Goal: Information Seeking & Learning: Learn about a topic

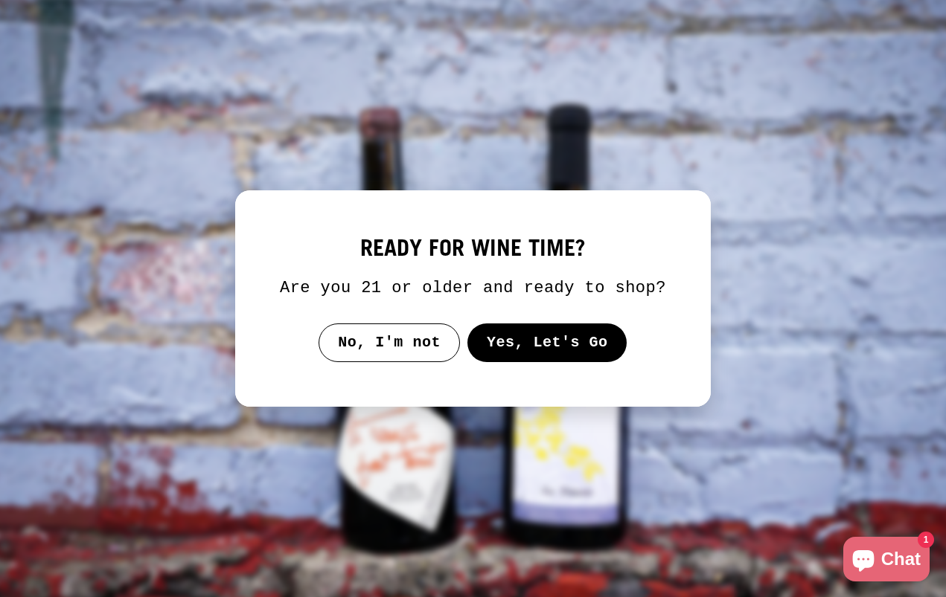
click at [509, 352] on button "Yes, Let's Go" at bounding box center [547, 343] width 160 height 39
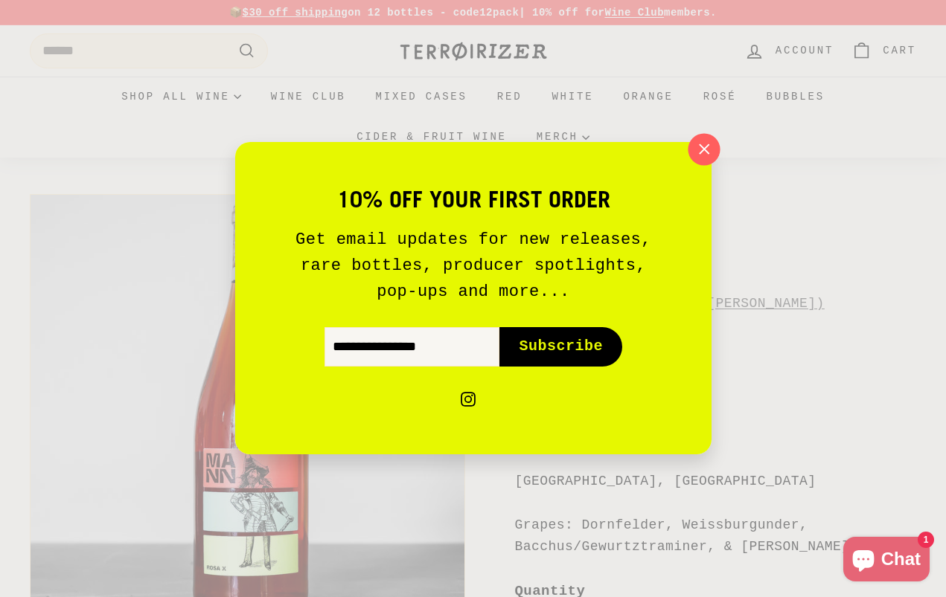
click at [702, 153] on icon "button" at bounding box center [704, 149] width 10 height 10
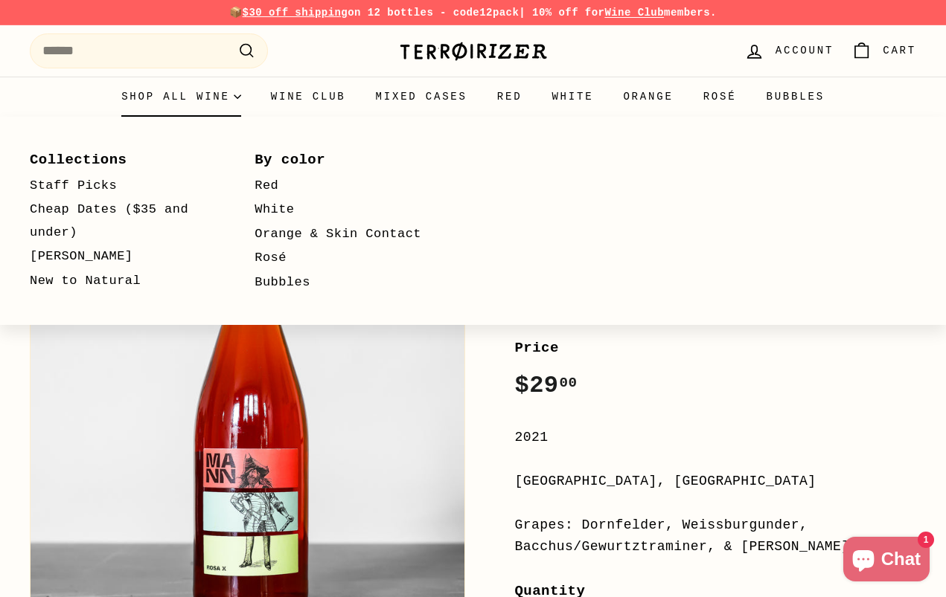
click at [195, 91] on summary "Shop all wine" at bounding box center [181, 97] width 150 height 40
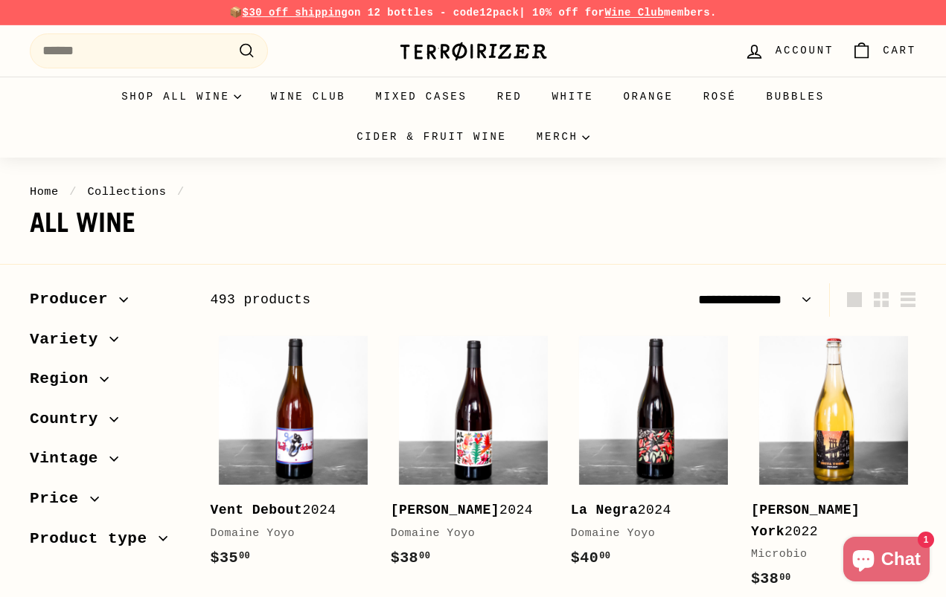
select select "**********"
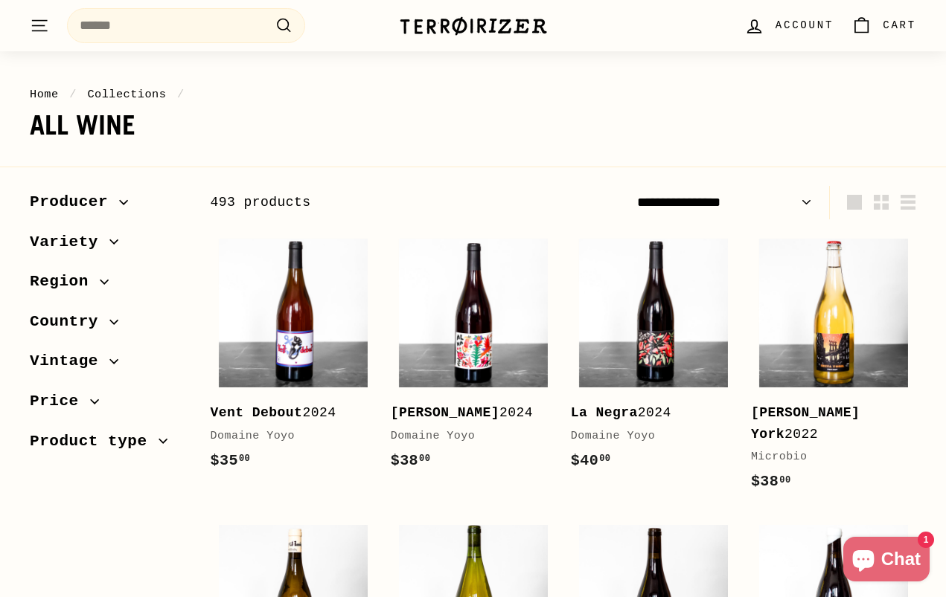
scroll to position [112, 0]
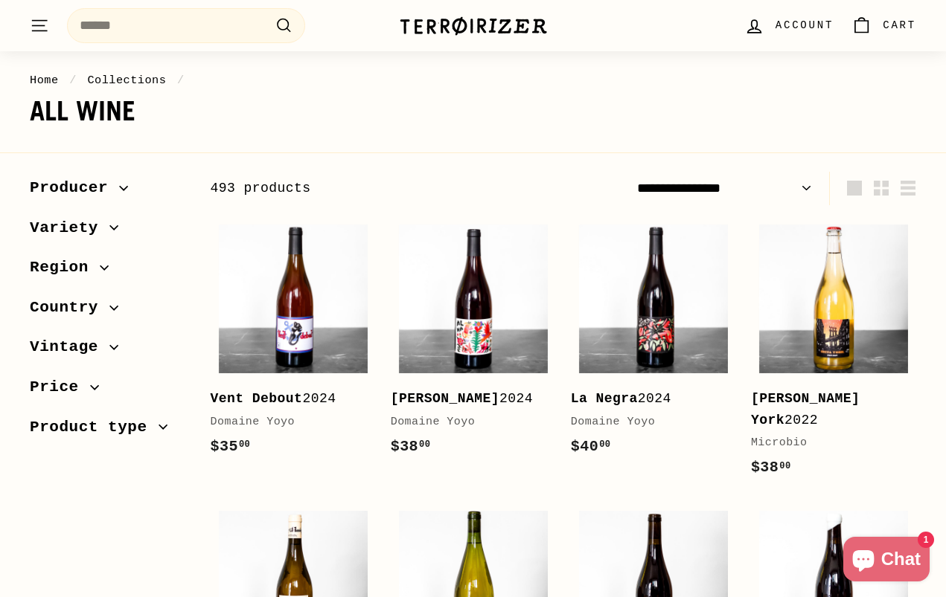
click at [121, 196] on span "Producer" at bounding box center [108, 188] width 157 height 25
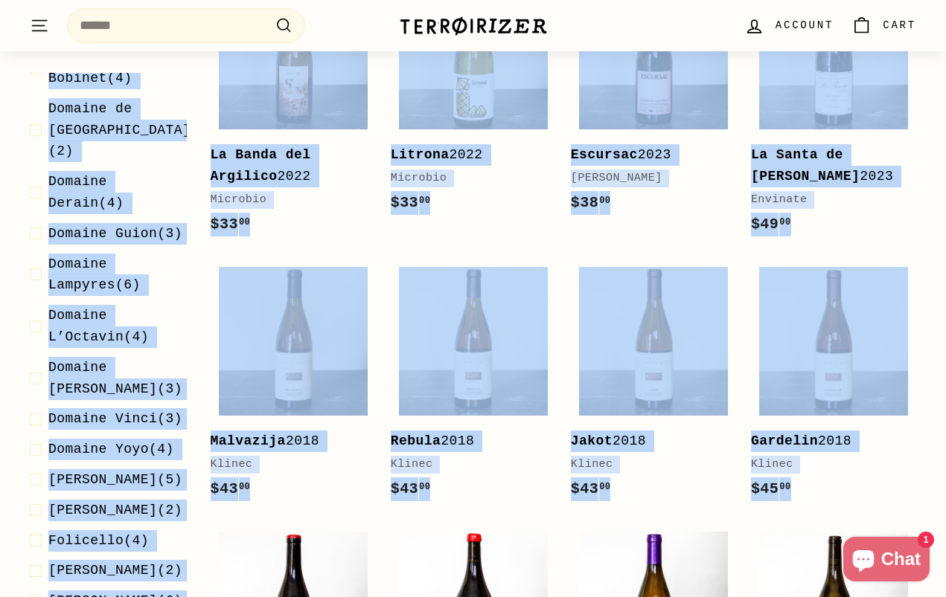
scroll to position [1030, 0]
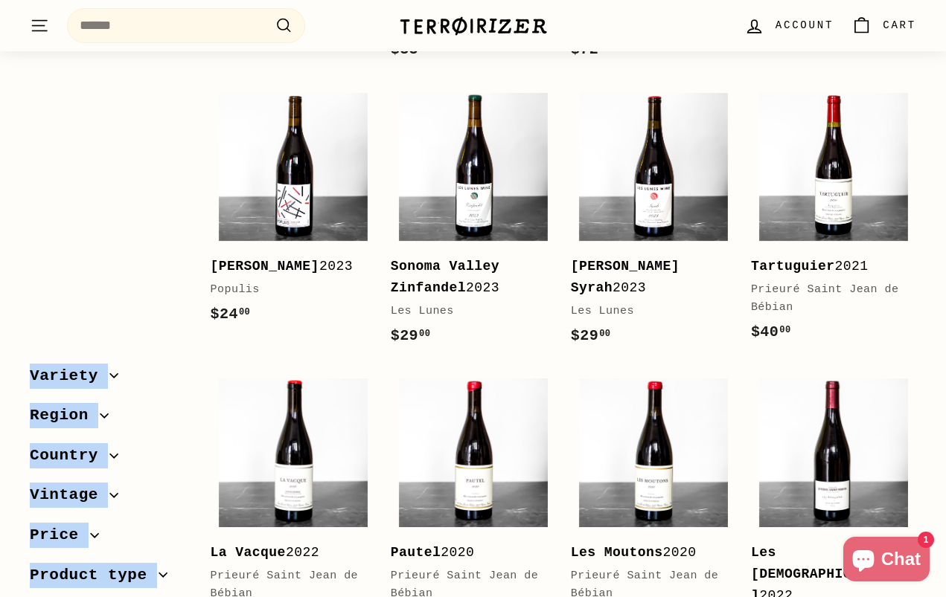
drag, startPoint x: 36, startPoint y: 219, endPoint x: 94, endPoint y: 341, distance: 135.1
copy ul "Alfredo Maestro (2) Alice Bouvot (2) Altura Isola Del Giglio (2) Audrey Pilorge…"
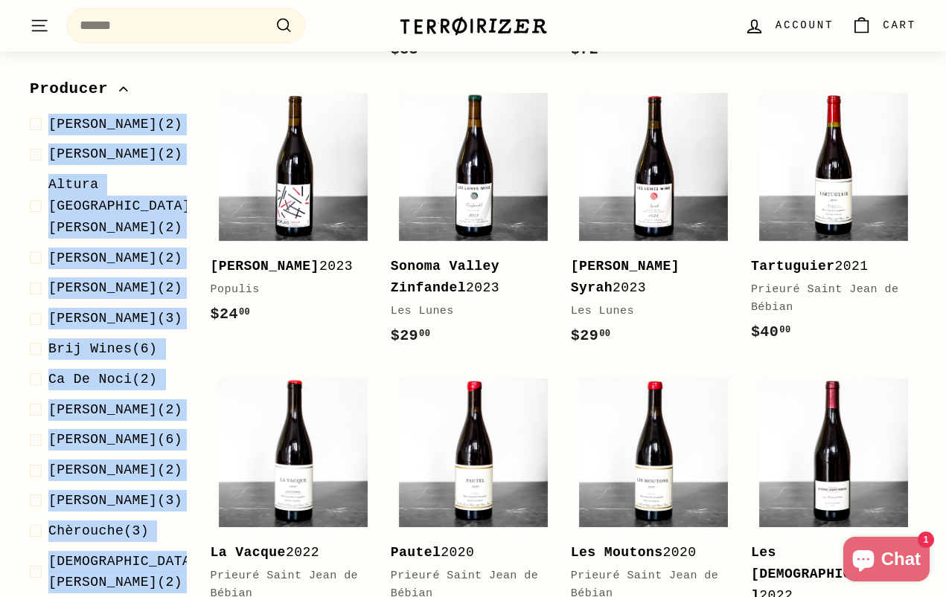
scroll to position [0, 0]
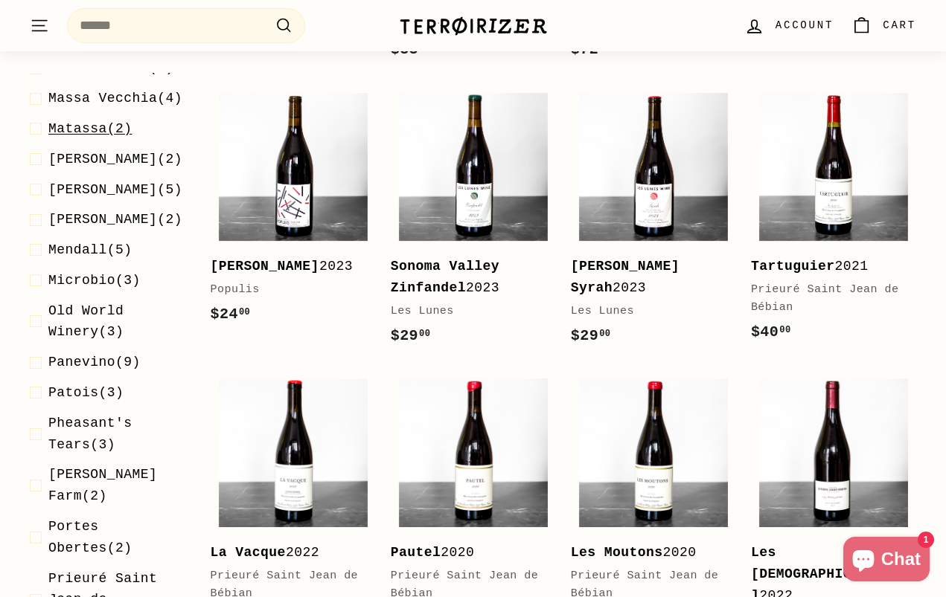
scroll to position [3048, 0]
click at [92, 135] on span "Matassa" at bounding box center [77, 127] width 59 height 15
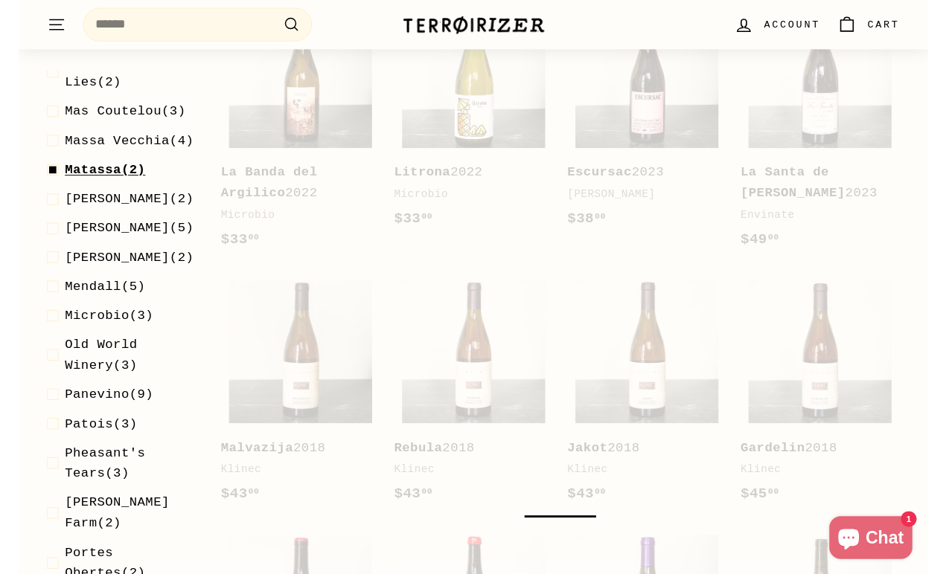
scroll to position [224, 0]
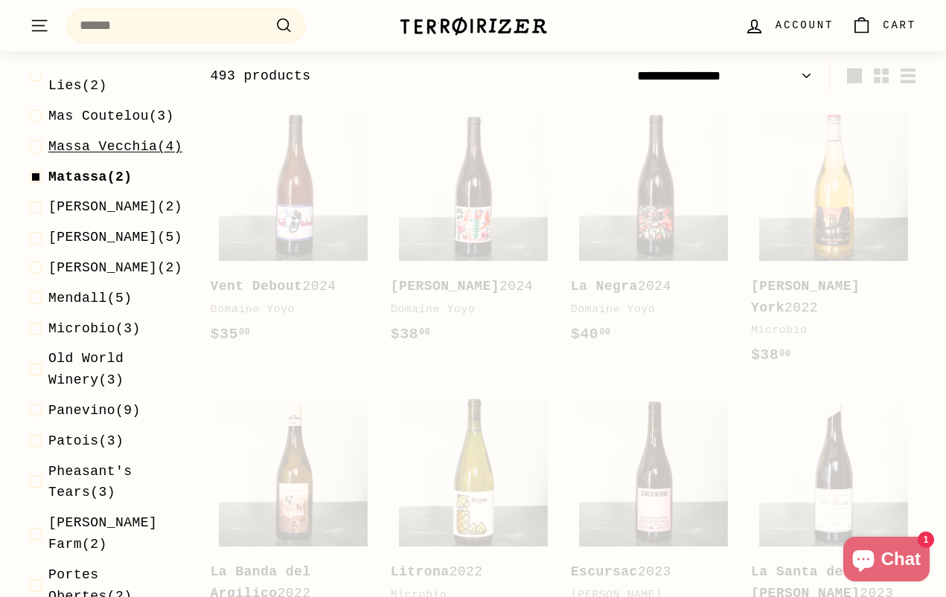
select select "**********"
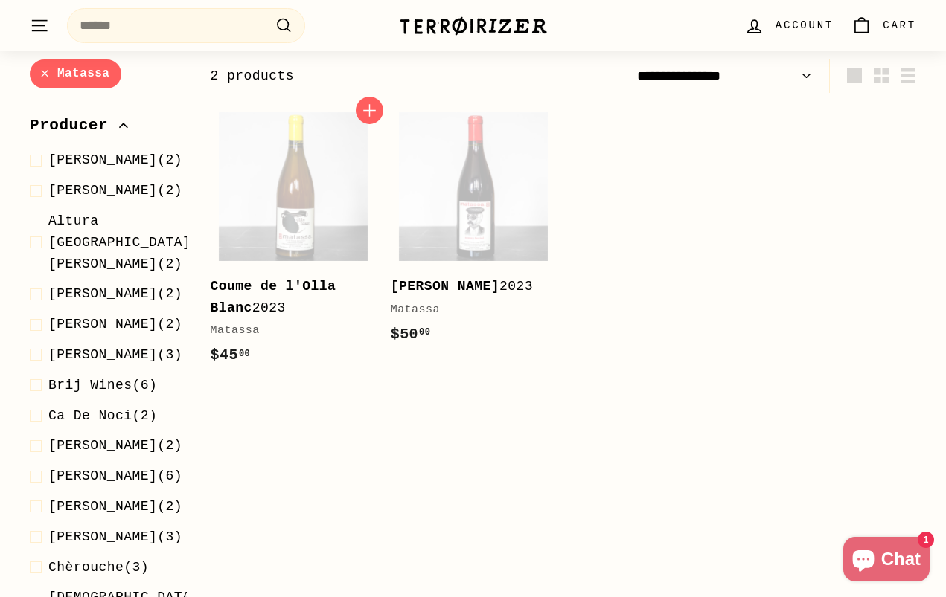
click at [240, 306] on b "Coume de l'Olla Blanc" at bounding box center [274, 297] width 126 height 36
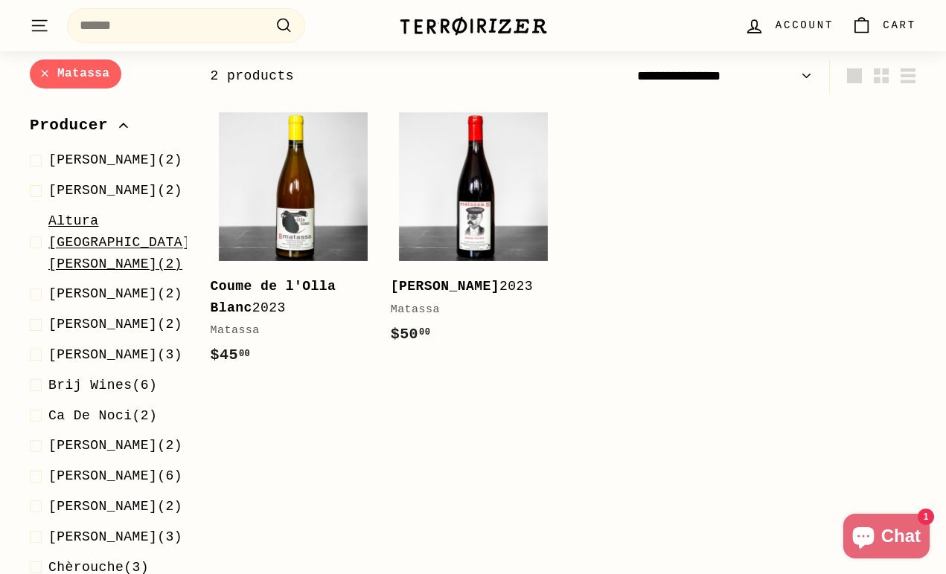
scroll to position [1318, 0]
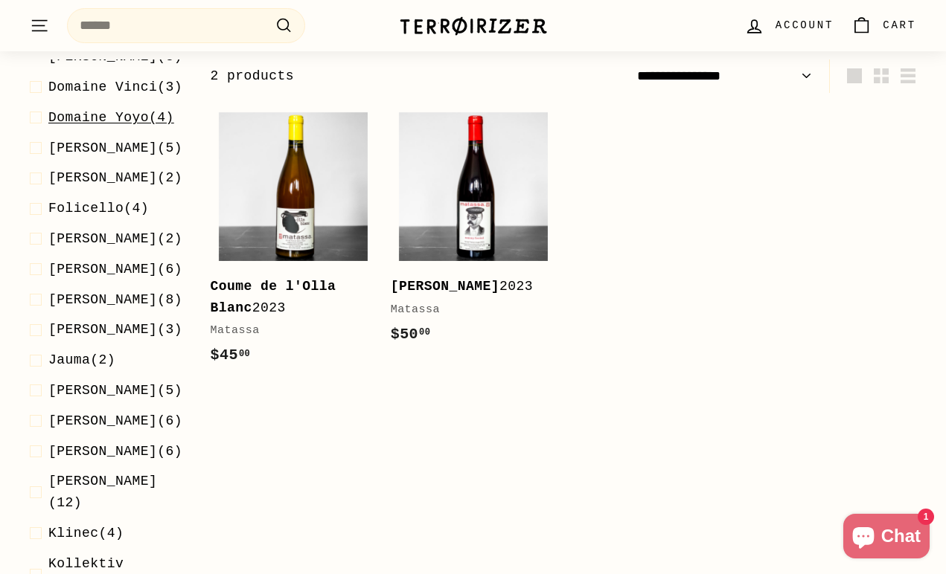
click at [100, 129] on span "Domaine Yoyo (4)" at bounding box center [111, 118] width 126 height 22
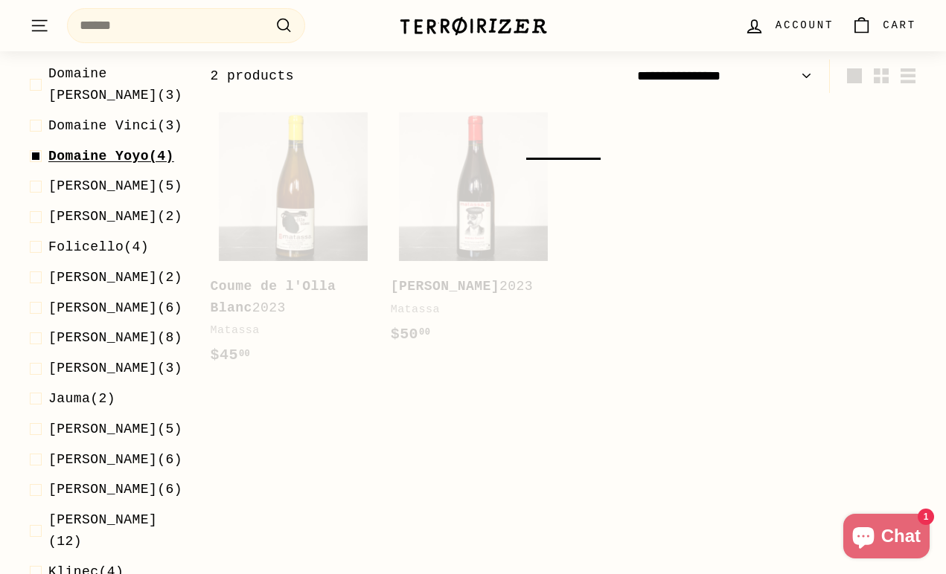
select select "**********"
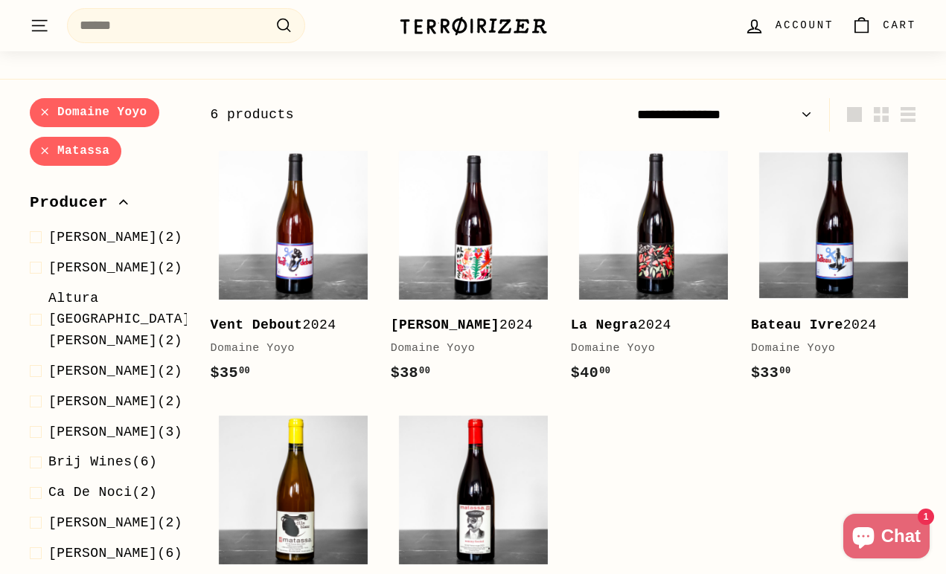
scroll to position [186, 0]
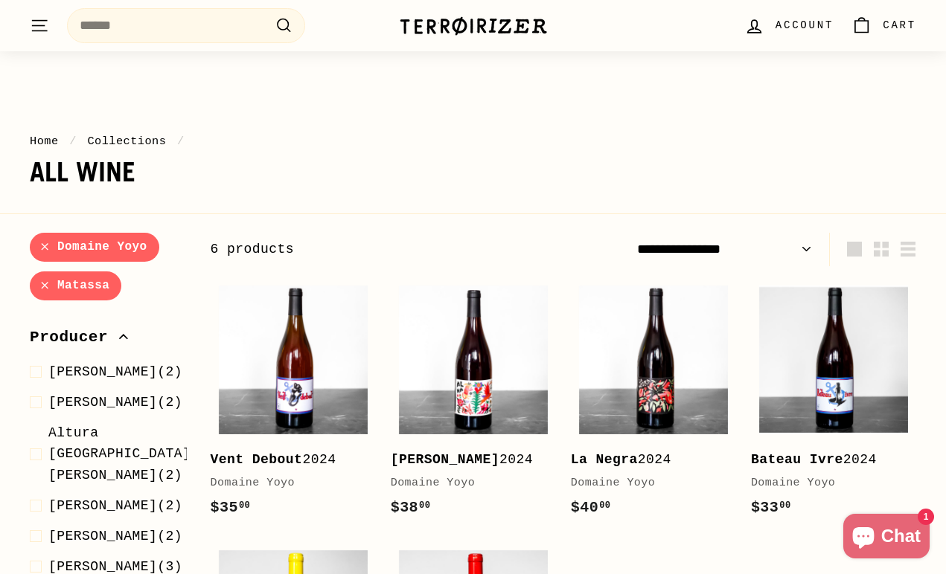
click at [40, 240] on link "Domaine Yoyo" at bounding box center [94, 247] width 129 height 29
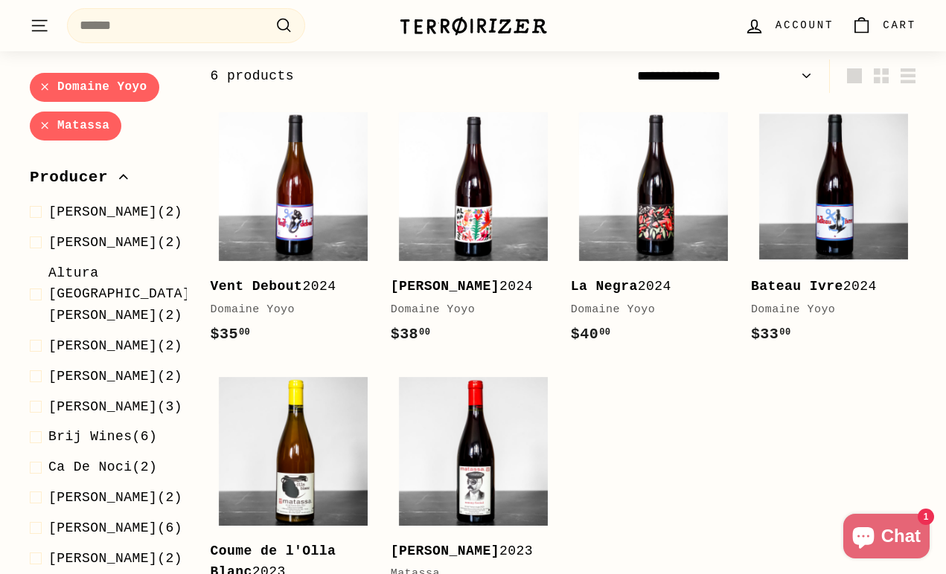
select select "**********"
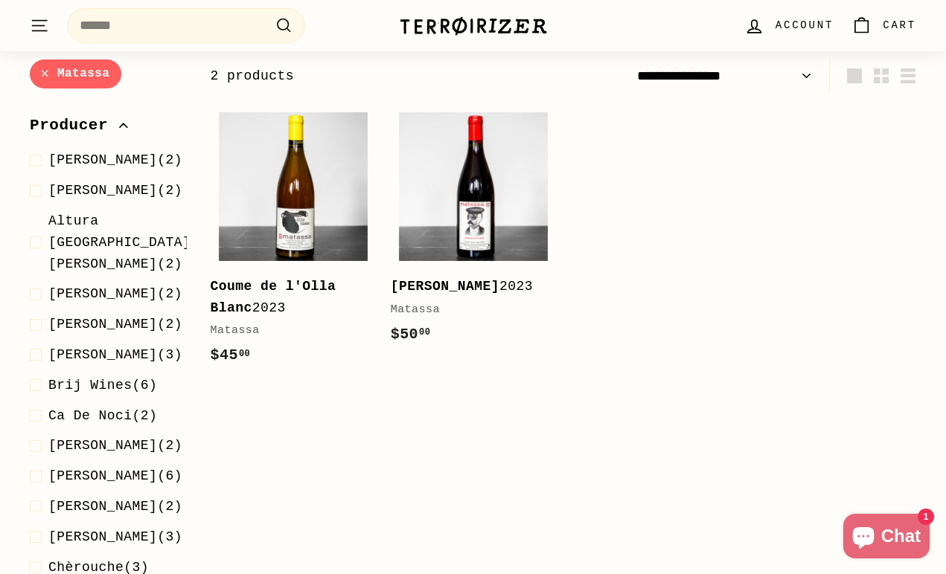
click at [44, 74] on link "Matassa" at bounding box center [76, 74] width 92 height 29
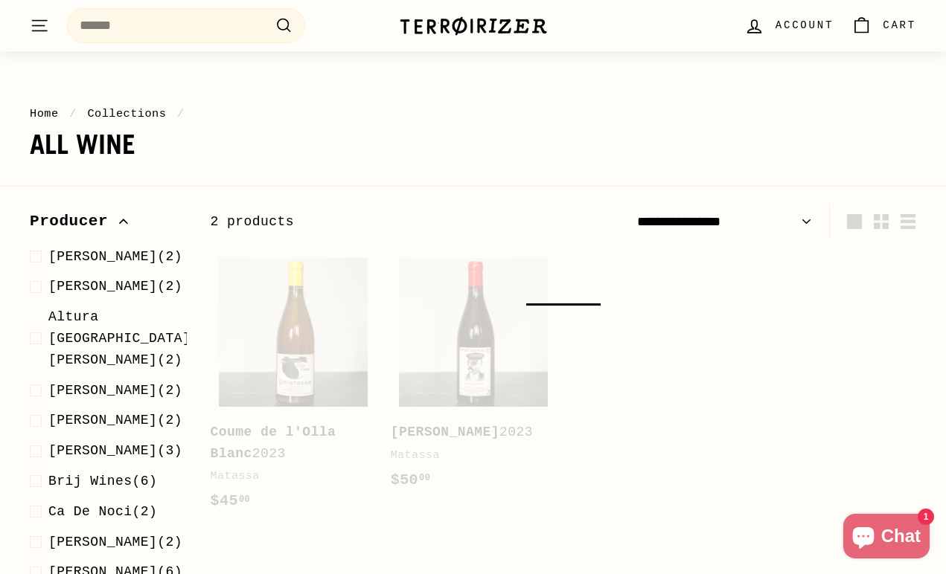
select select "**********"
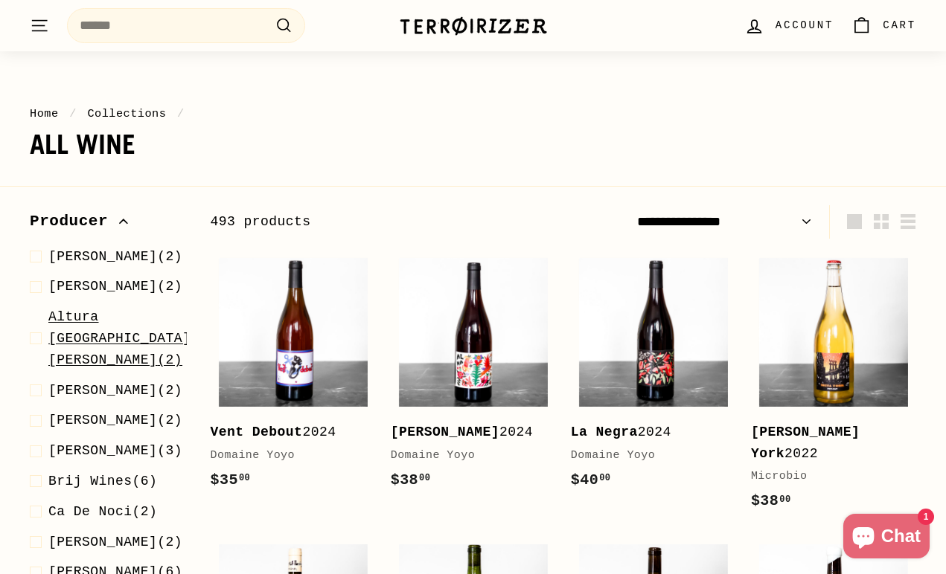
scroll to position [224, 0]
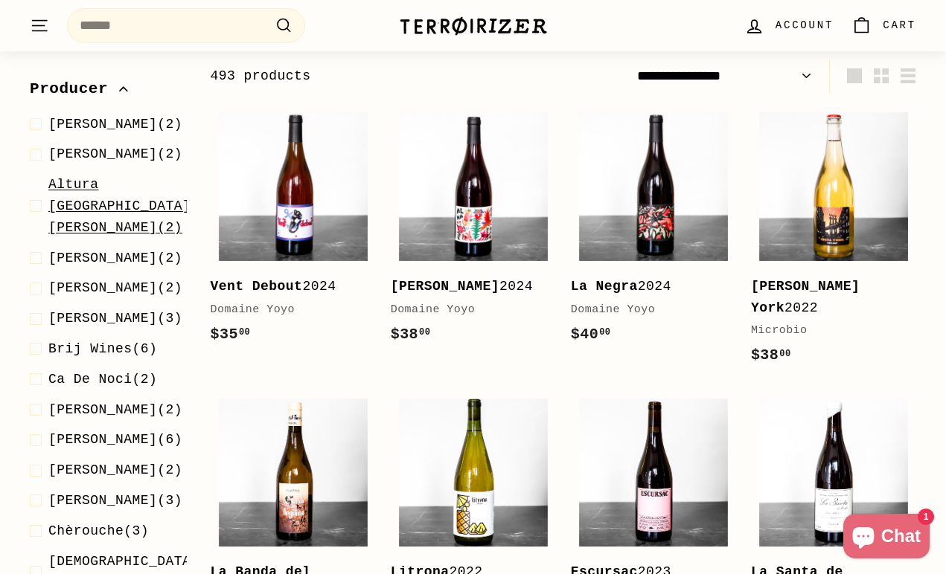
click at [125, 224] on span "Altura Isola Del Giglio (2)" at bounding box center [119, 206] width 142 height 64
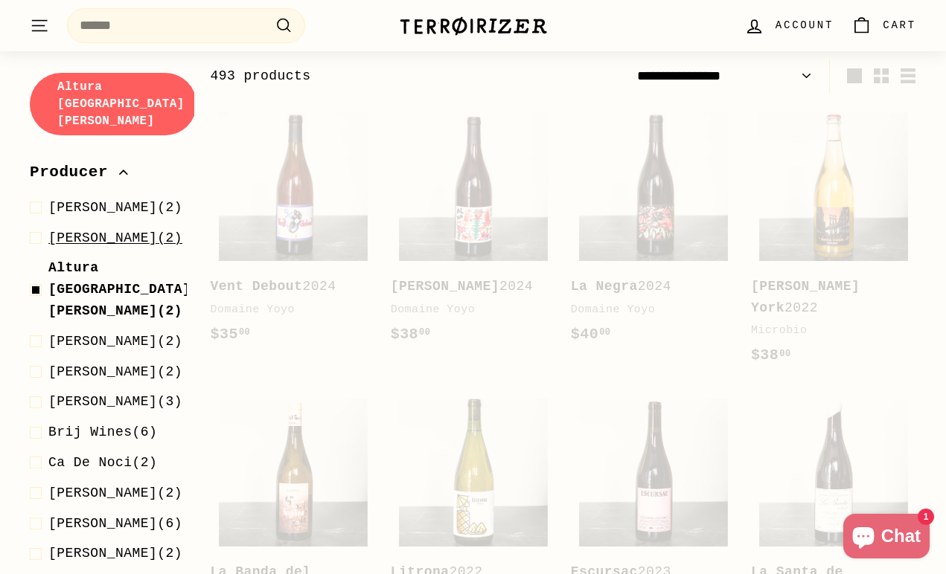
select select "**********"
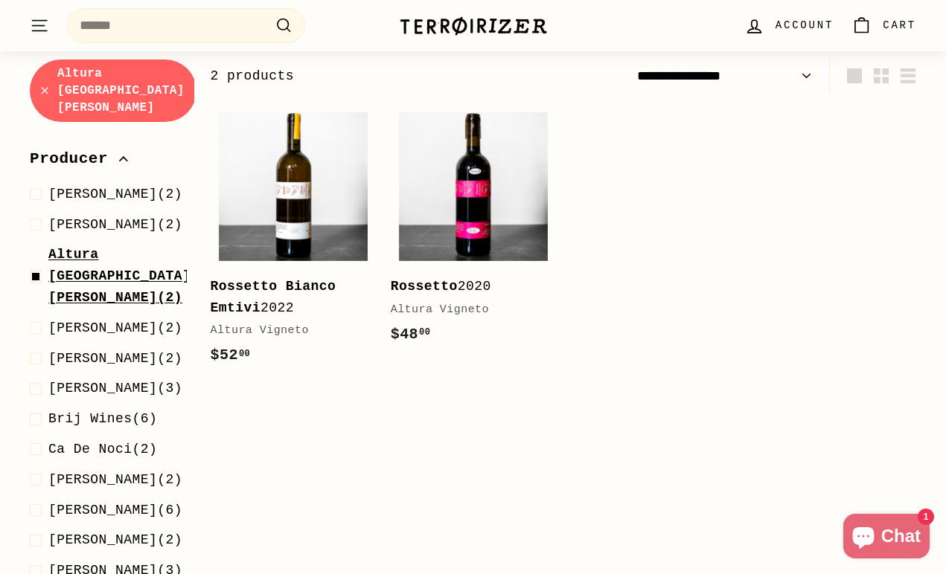
click at [35, 259] on span at bounding box center [39, 276] width 19 height 64
select select "**********"
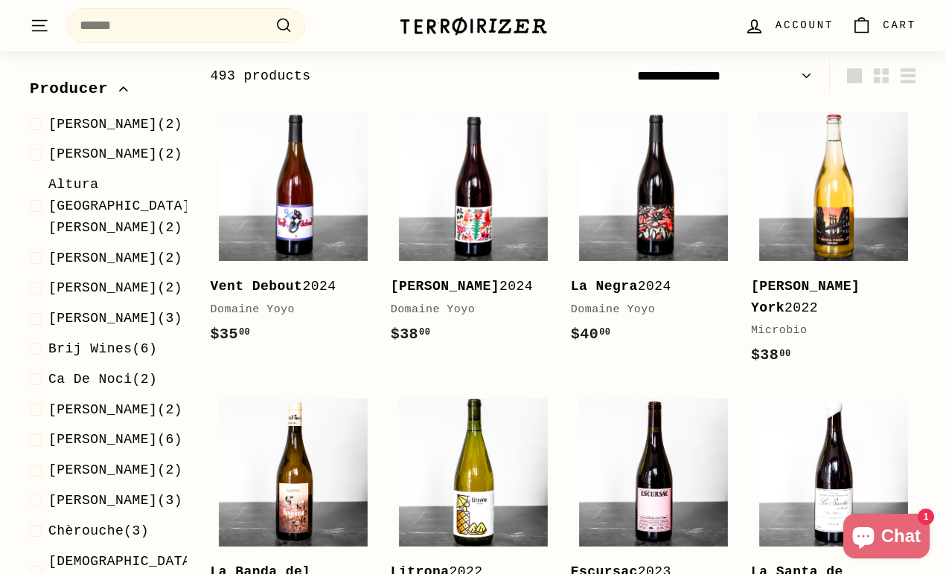
click at [126, 87] on icon "button" at bounding box center [123, 89] width 9 height 9
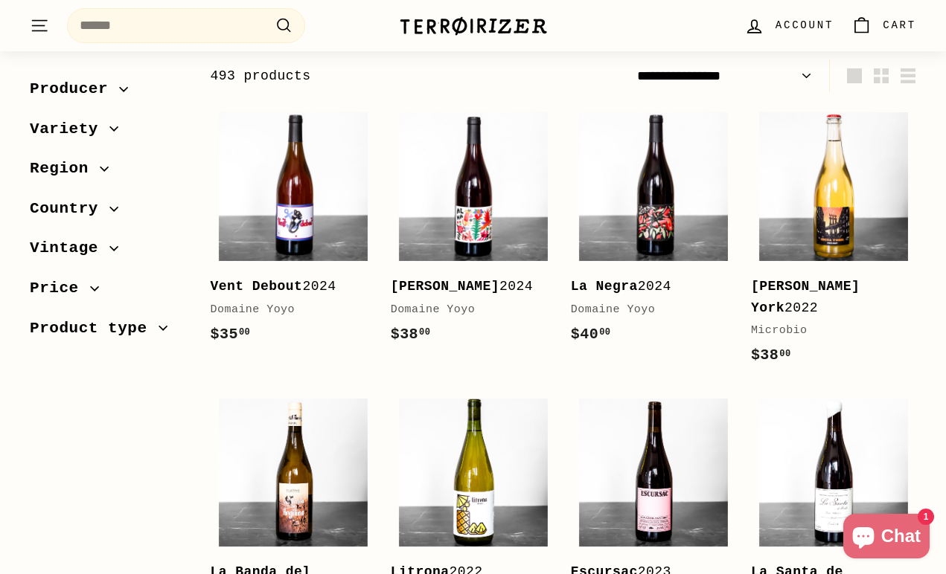
click at [111, 170] on span "button" at bounding box center [105, 168] width 11 height 9
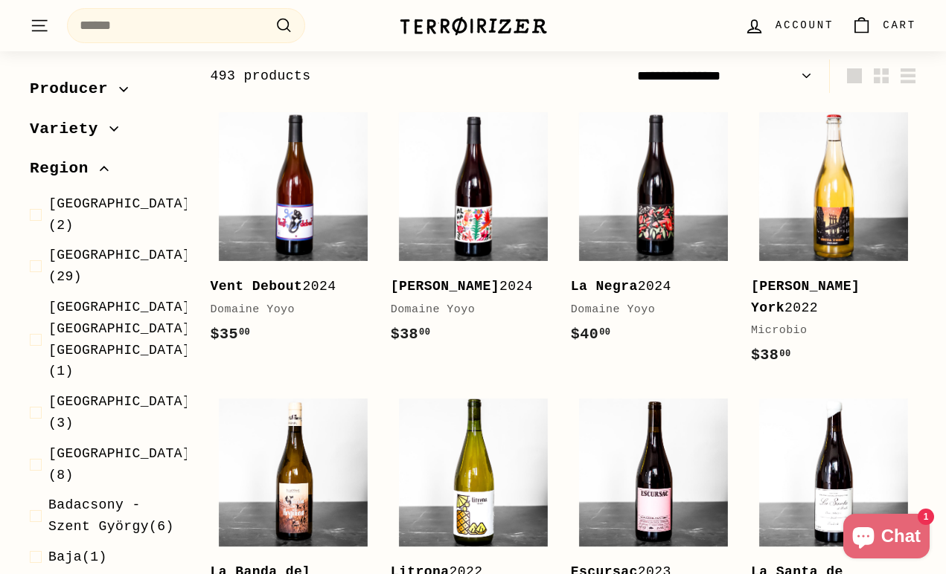
click at [110, 170] on span "button" at bounding box center [105, 168] width 11 height 9
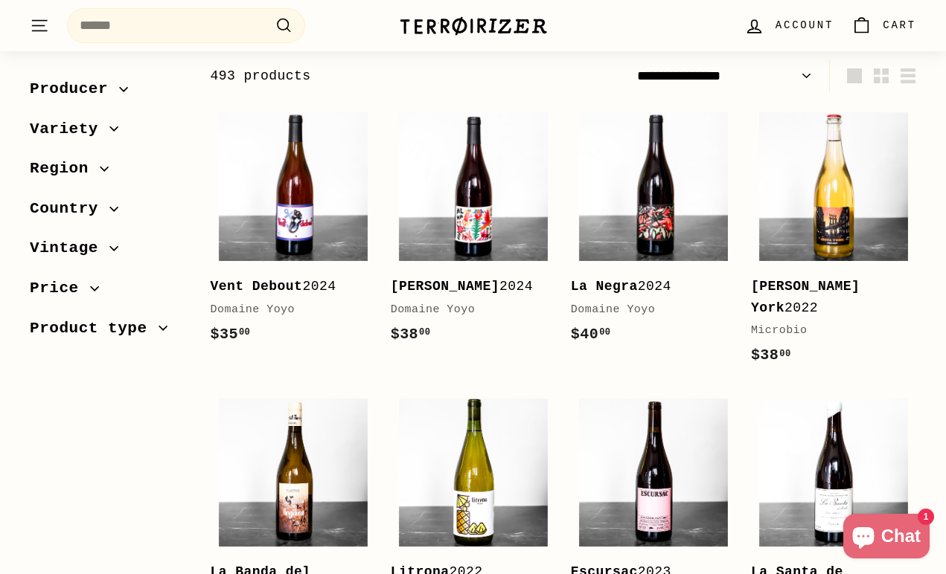
click at [109, 203] on span "Country" at bounding box center [70, 208] width 80 height 25
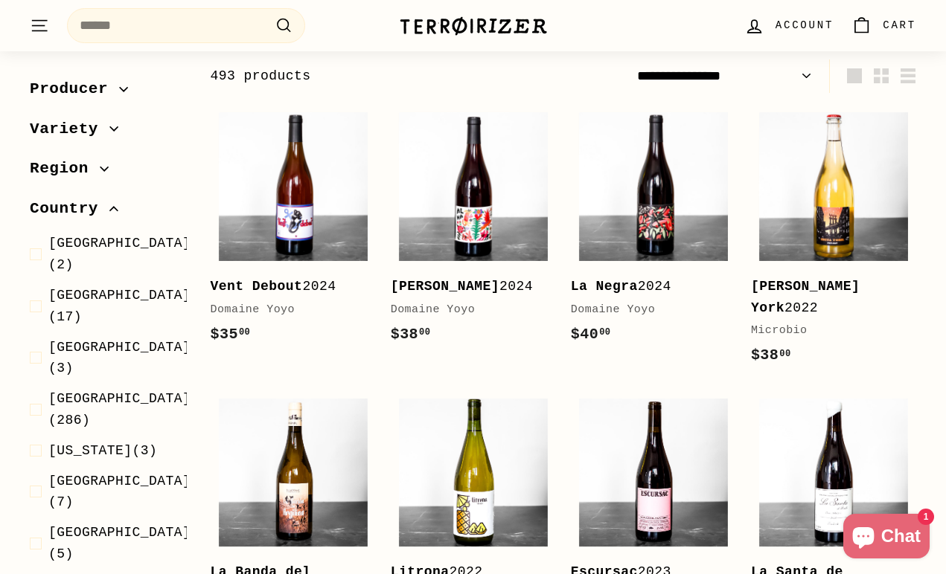
scroll to position [25, 0]
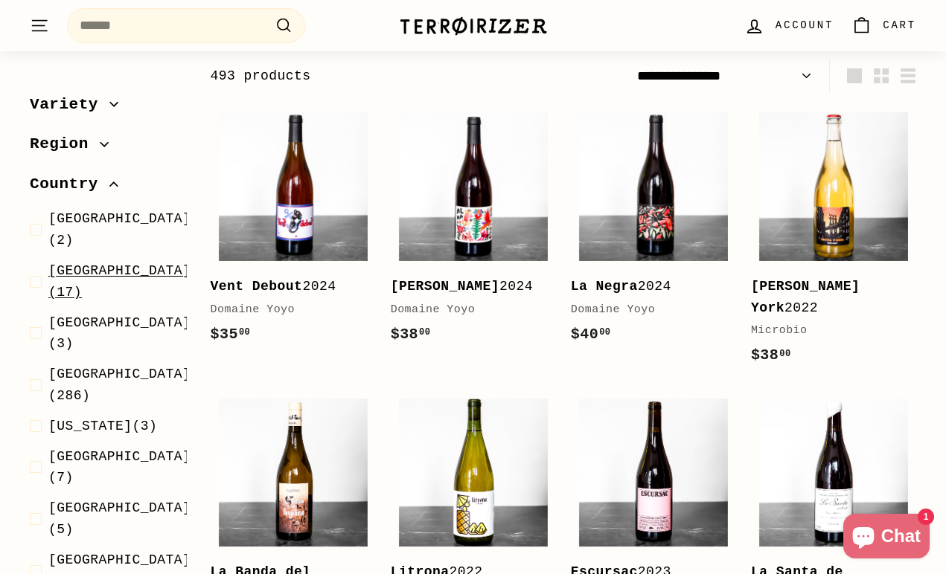
click at [106, 263] on span "Austria" at bounding box center [119, 270] width 142 height 15
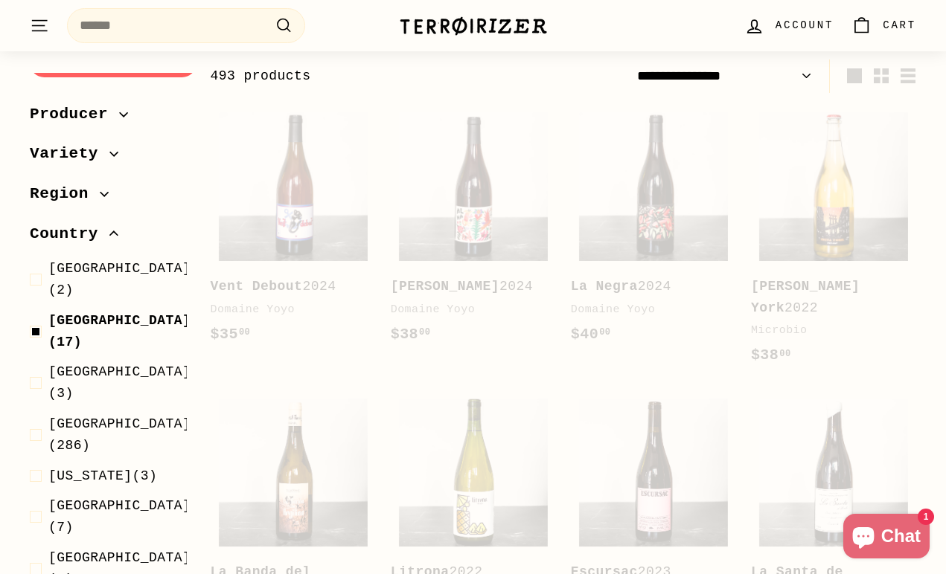
select select "**********"
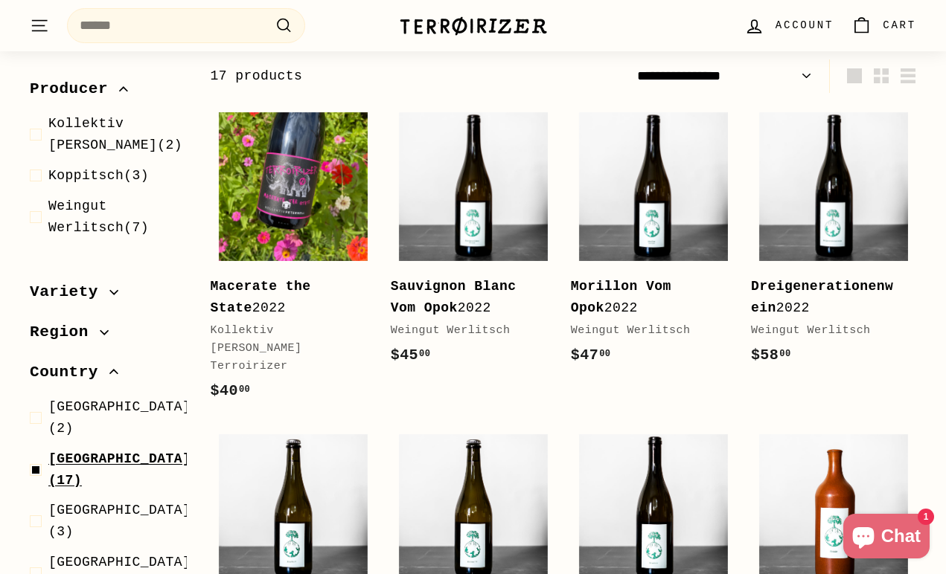
scroll to position [138, 0]
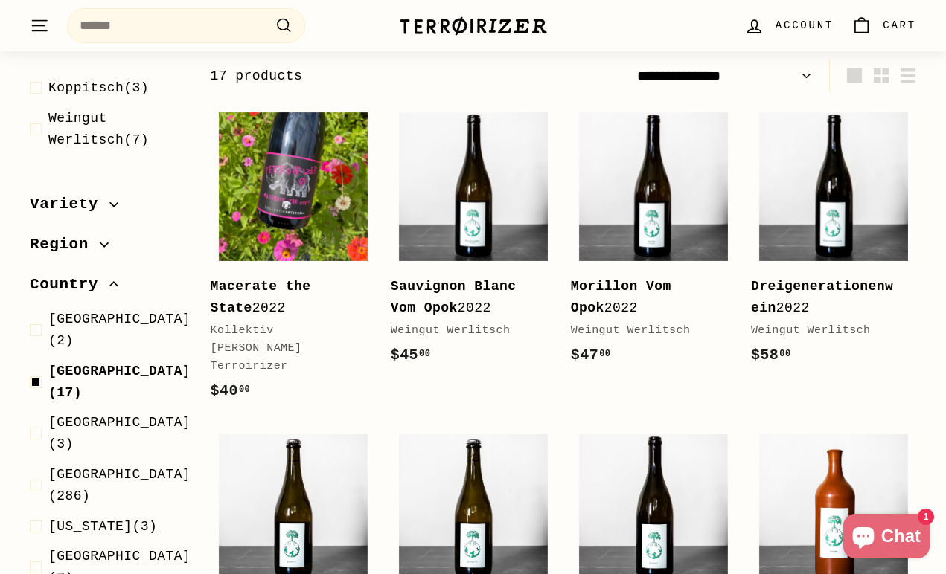
click at [109, 516] on span "Georgia (3)" at bounding box center [102, 527] width 109 height 22
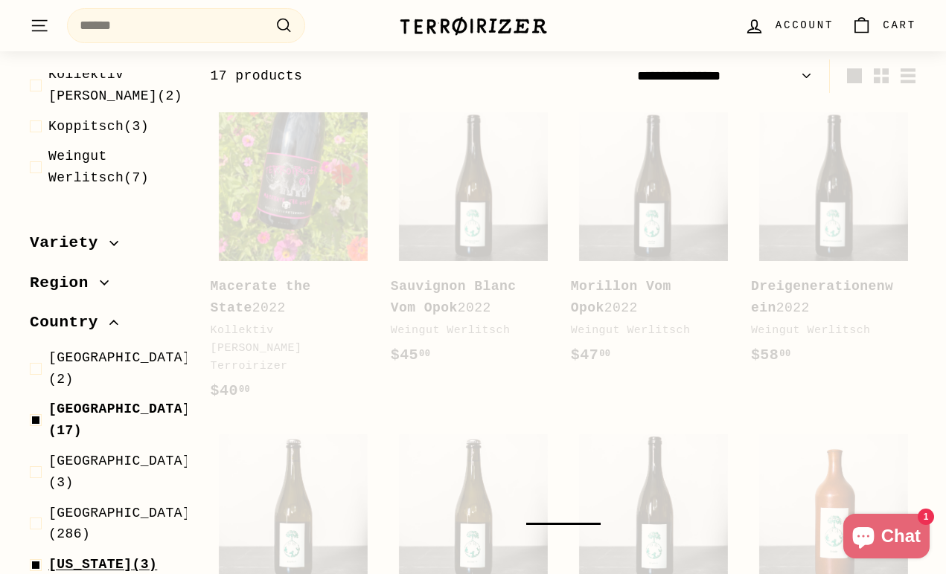
scroll to position [174, 0]
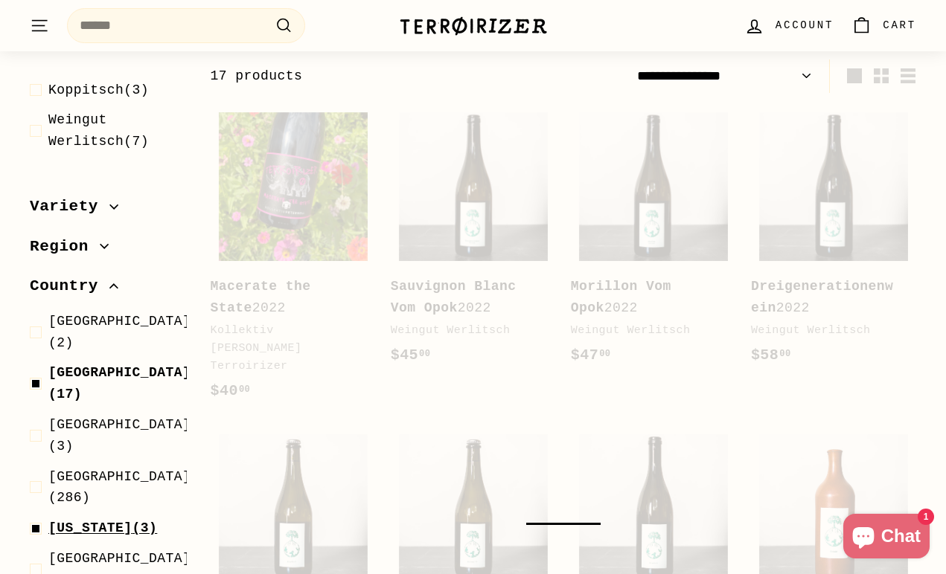
select select "**********"
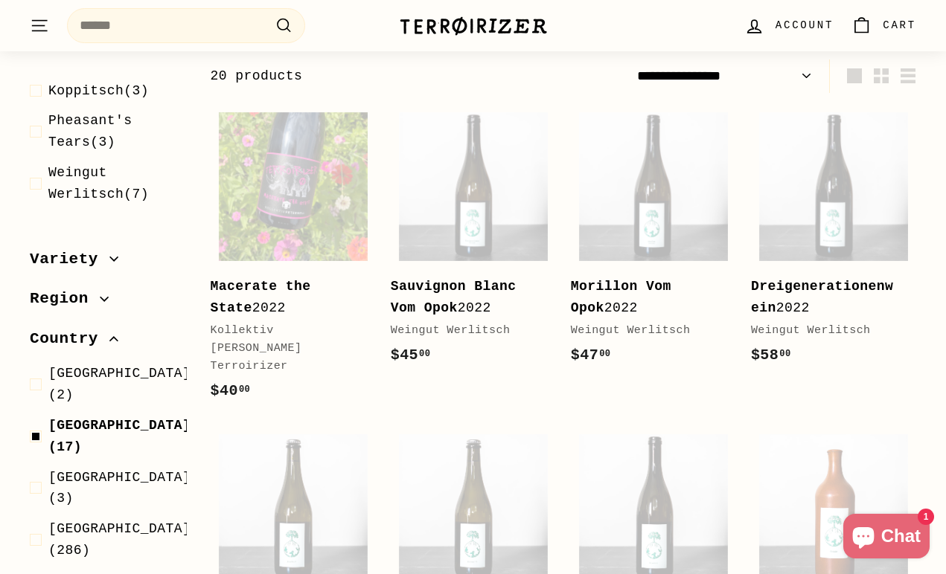
scroll to position [214, 0]
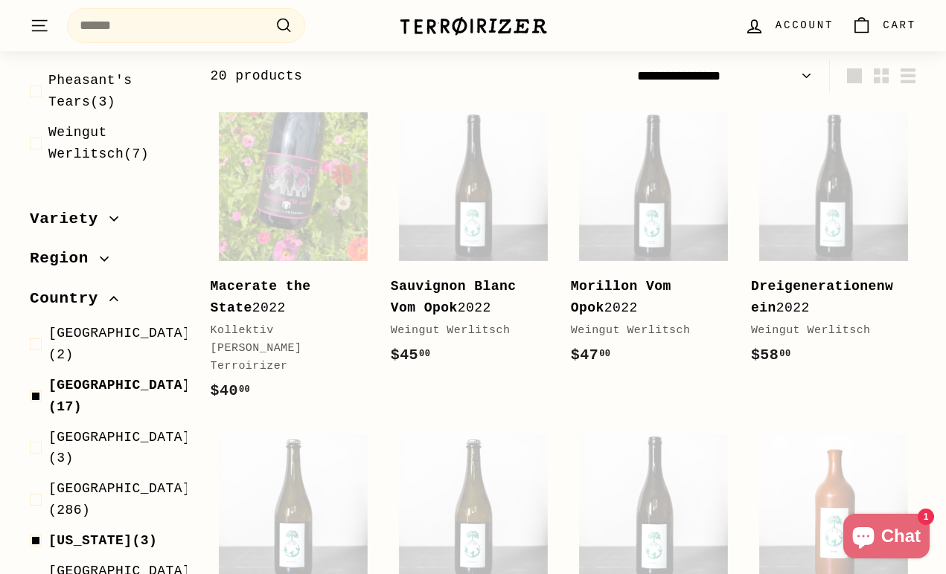
click at [101, 564] on span "Germany" at bounding box center [119, 571] width 142 height 15
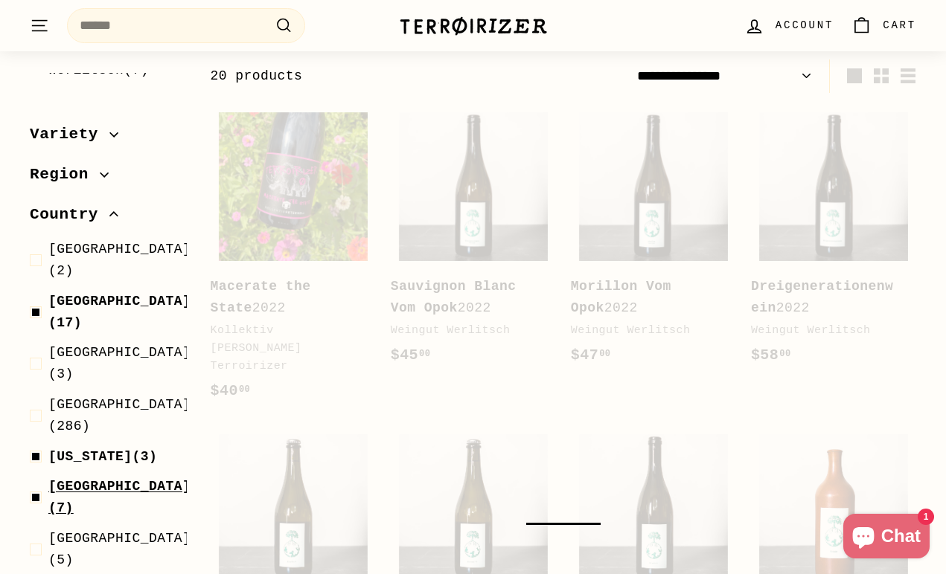
scroll to position [344, 0]
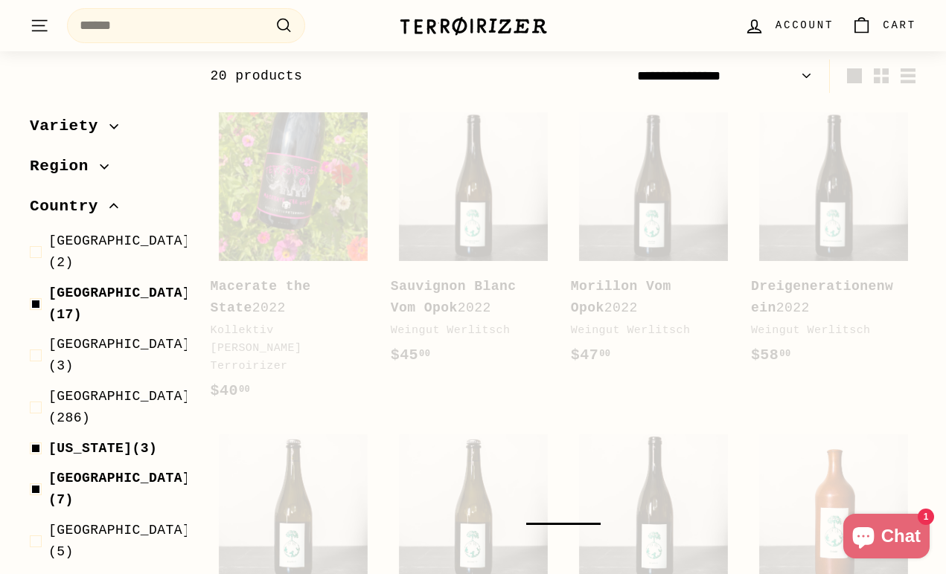
select select "**********"
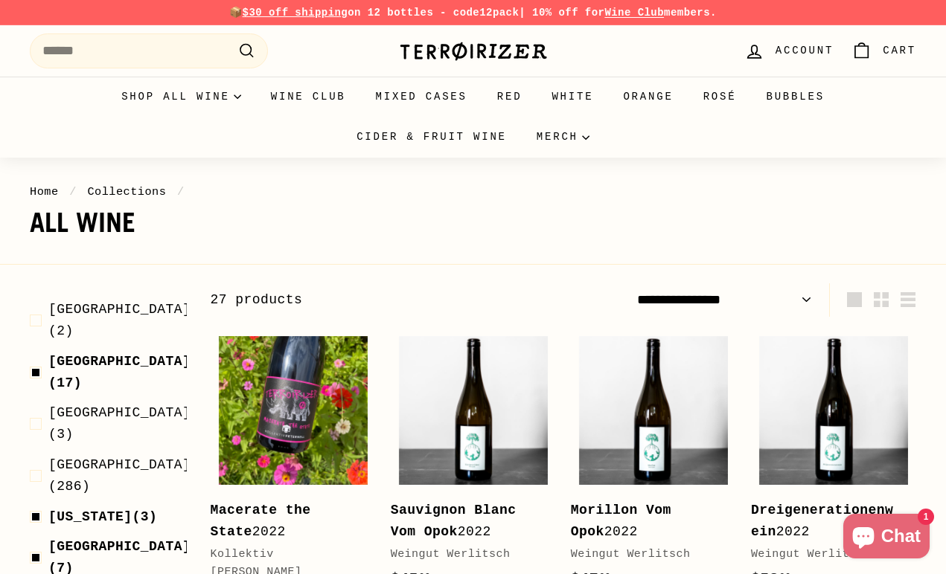
scroll to position [545, 0]
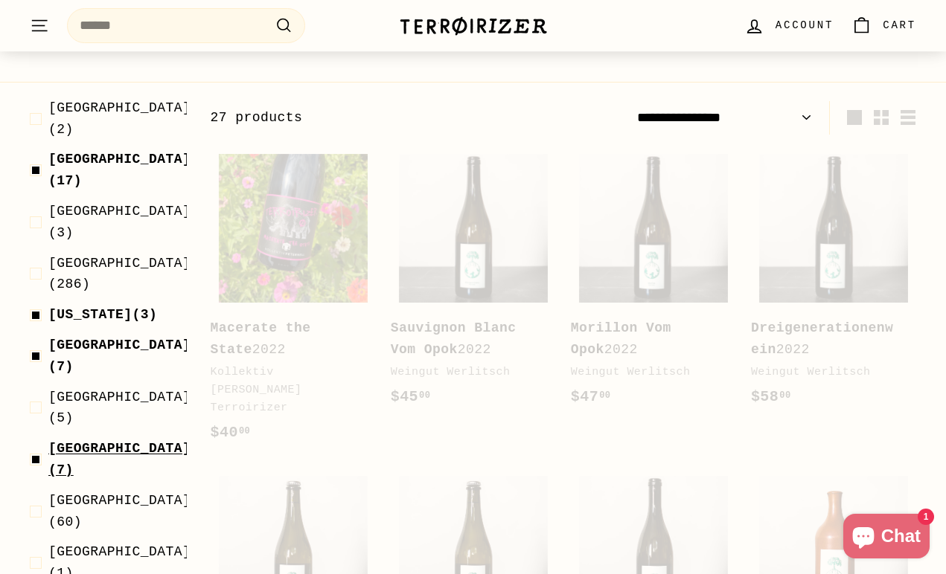
scroll to position [224, 0]
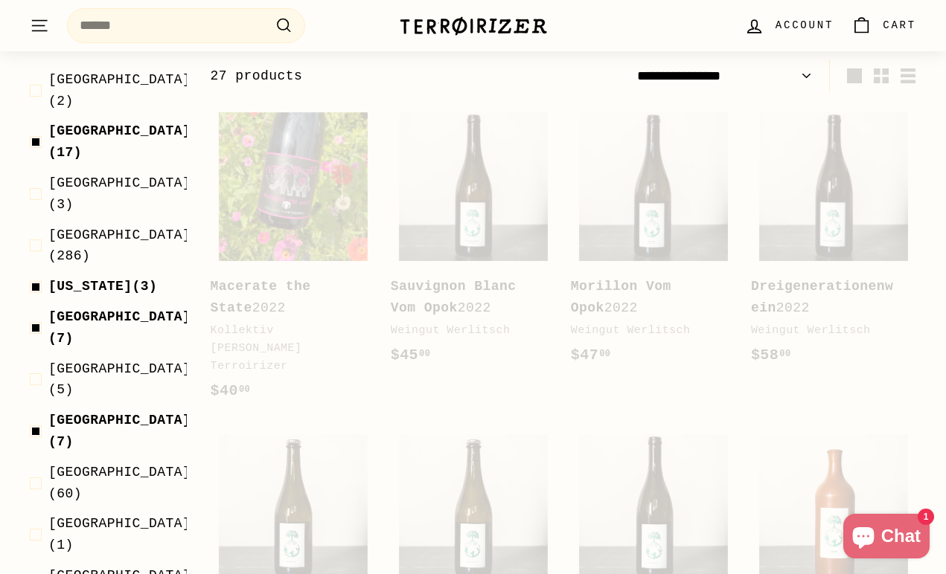
select select "**********"
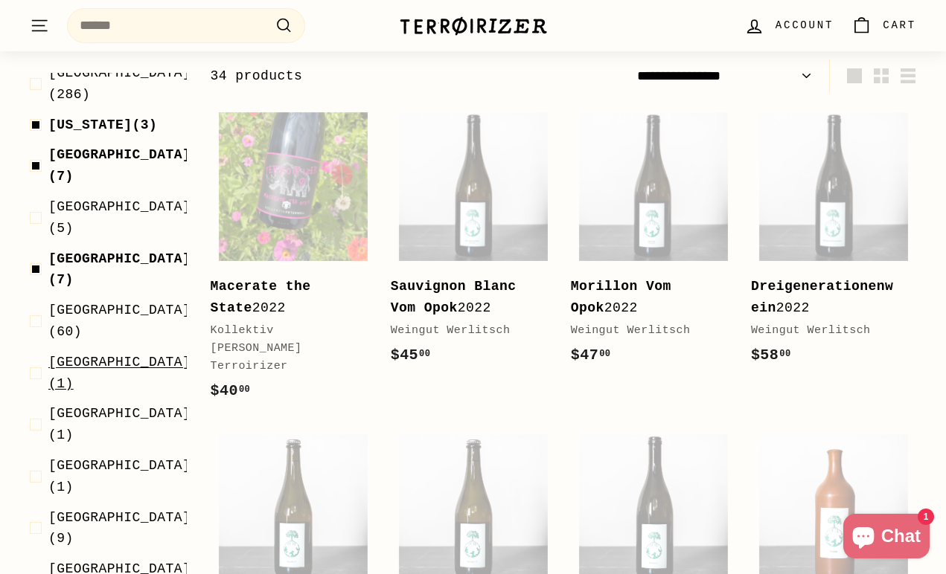
scroll to position [798, 0]
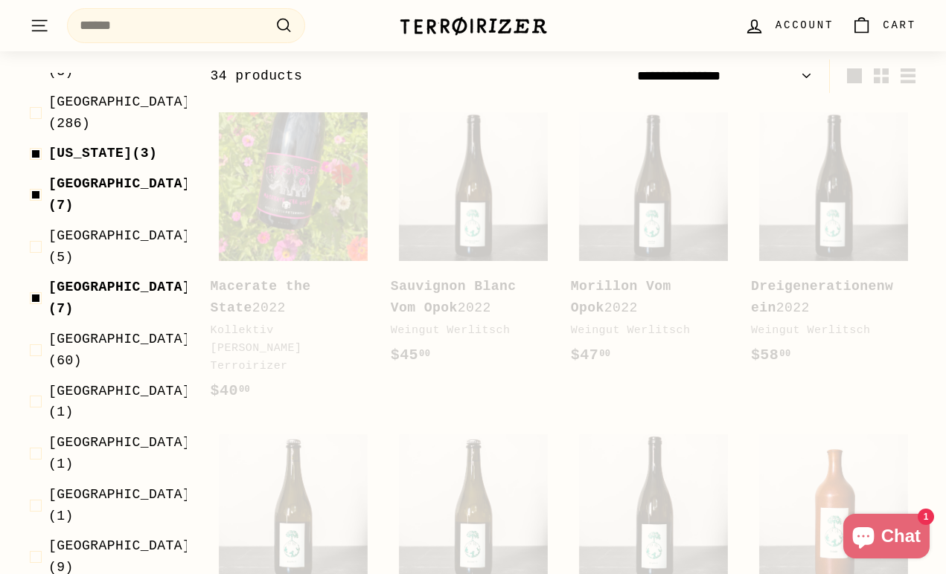
select select "**********"
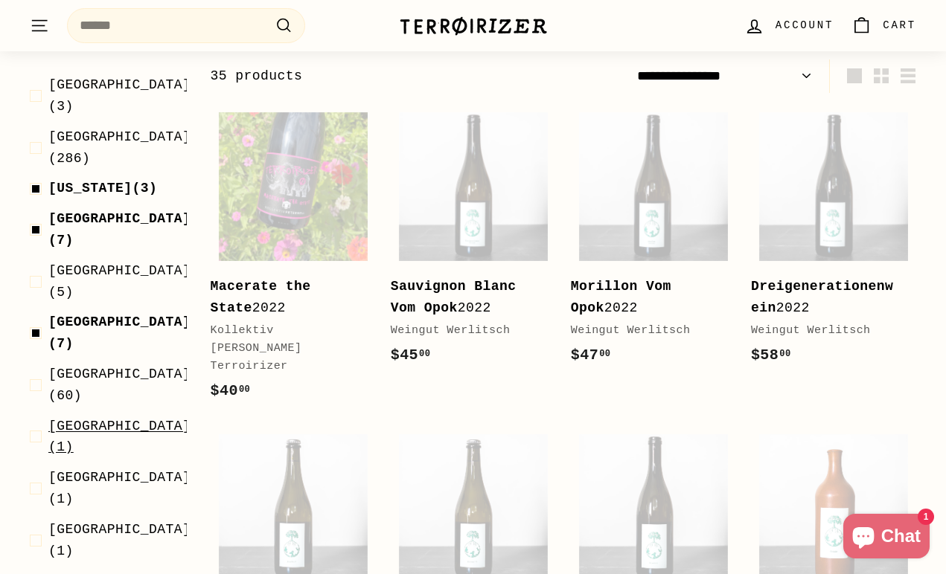
scroll to position [786, 0]
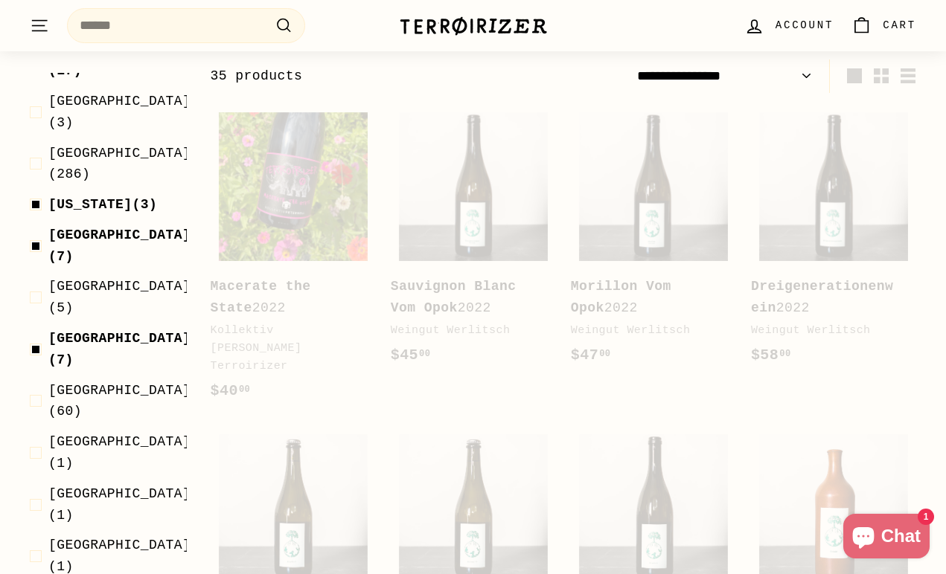
select select "**********"
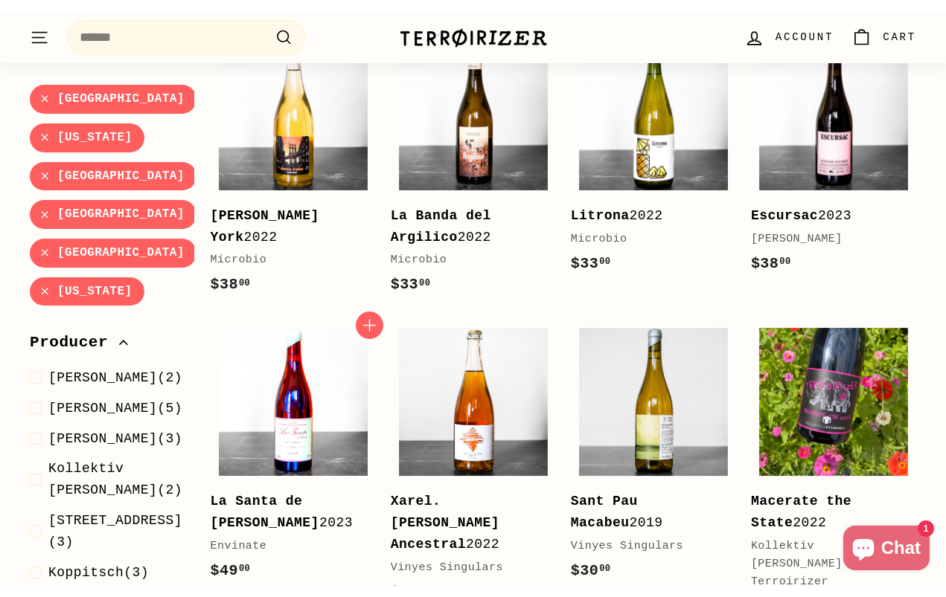
scroll to position [307, 0]
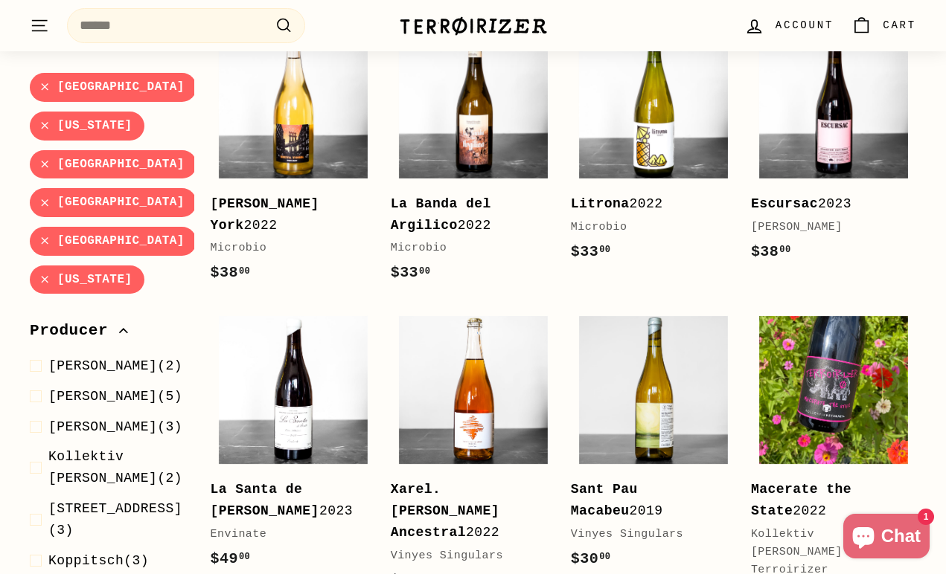
click at [795, 210] on b "Escursac" at bounding box center [784, 203] width 67 height 15
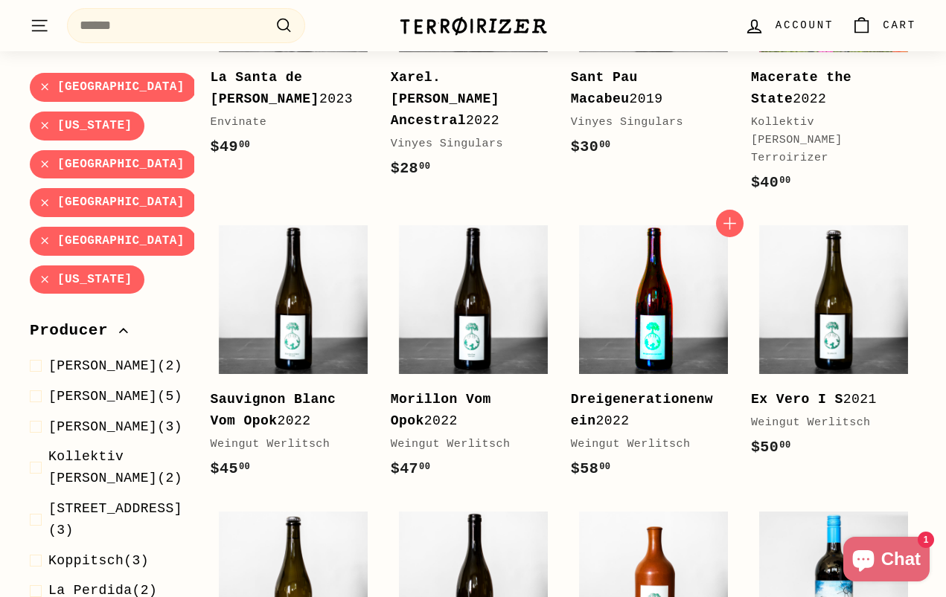
scroll to position [774, 0]
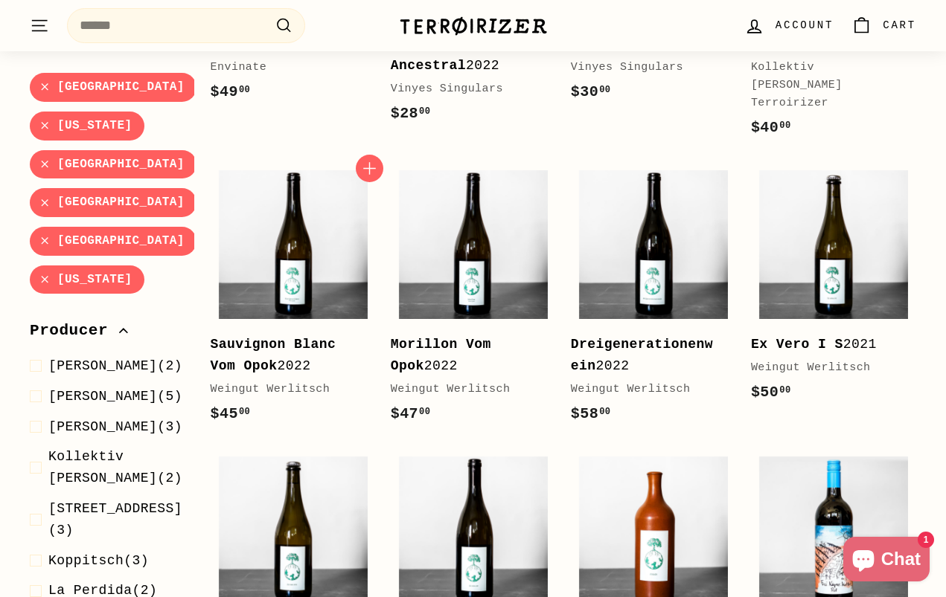
click at [263, 381] on div "Weingut Werlitsch" at bounding box center [286, 390] width 150 height 18
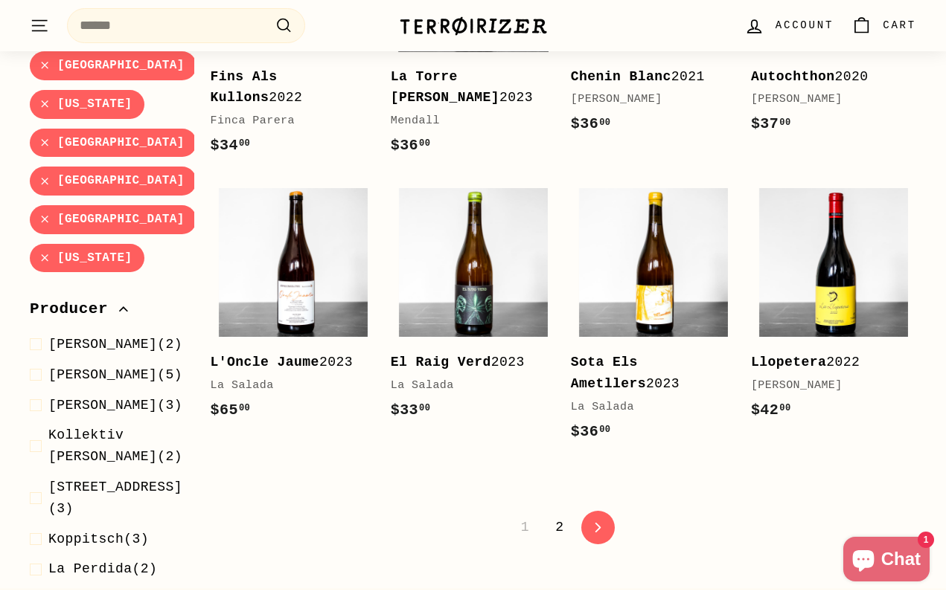
scroll to position [2802, 0]
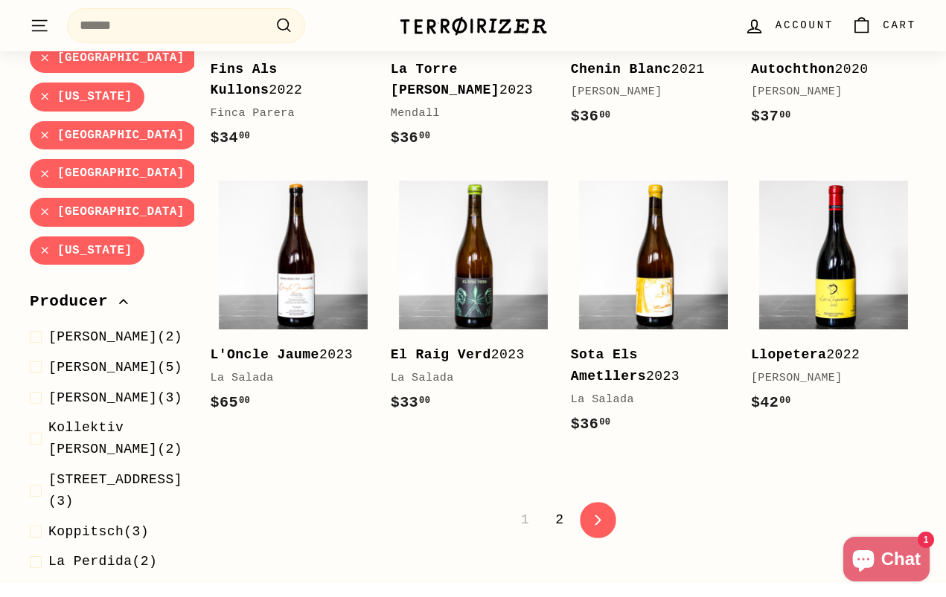
click at [586, 502] on link "icon-chevron Next" at bounding box center [598, 520] width 36 height 36
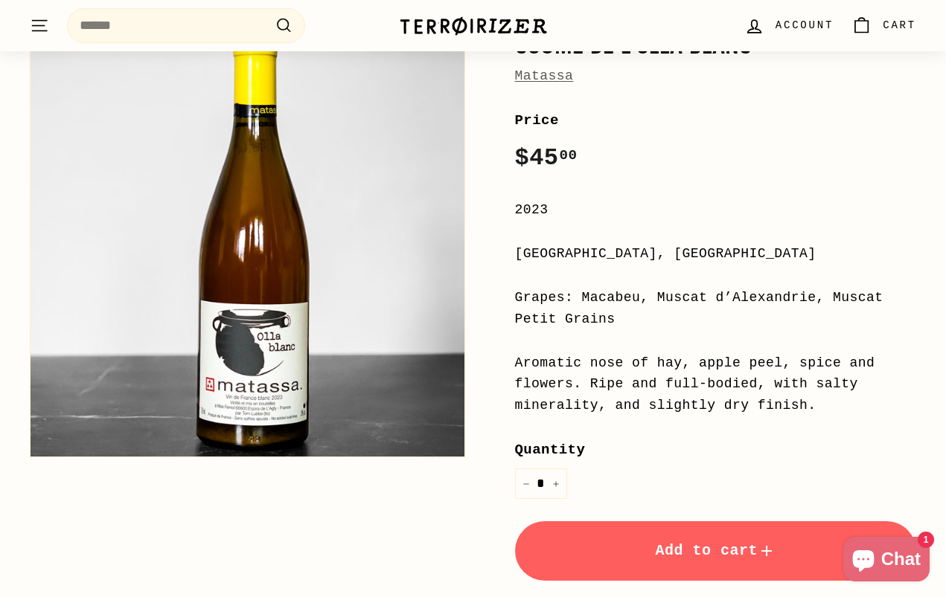
scroll to position [10, 0]
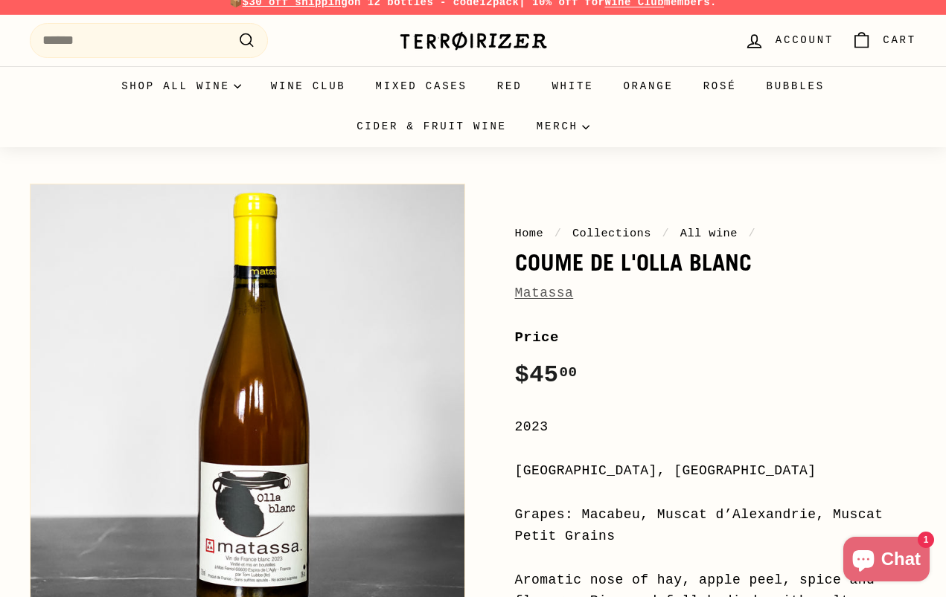
click at [594, 298] on div "Matassa" at bounding box center [716, 294] width 402 height 22
copy div "Matassa"
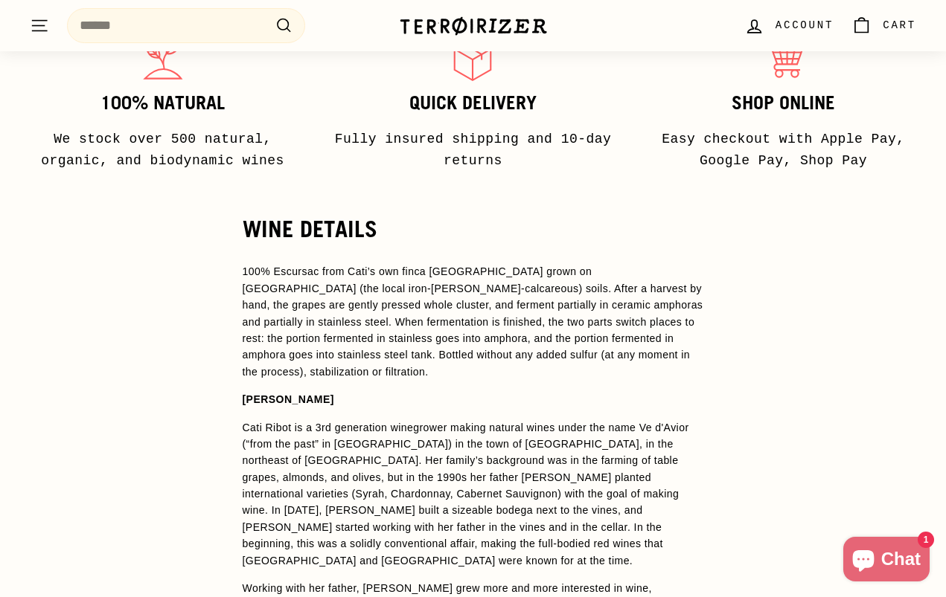
scroll to position [1043, 0]
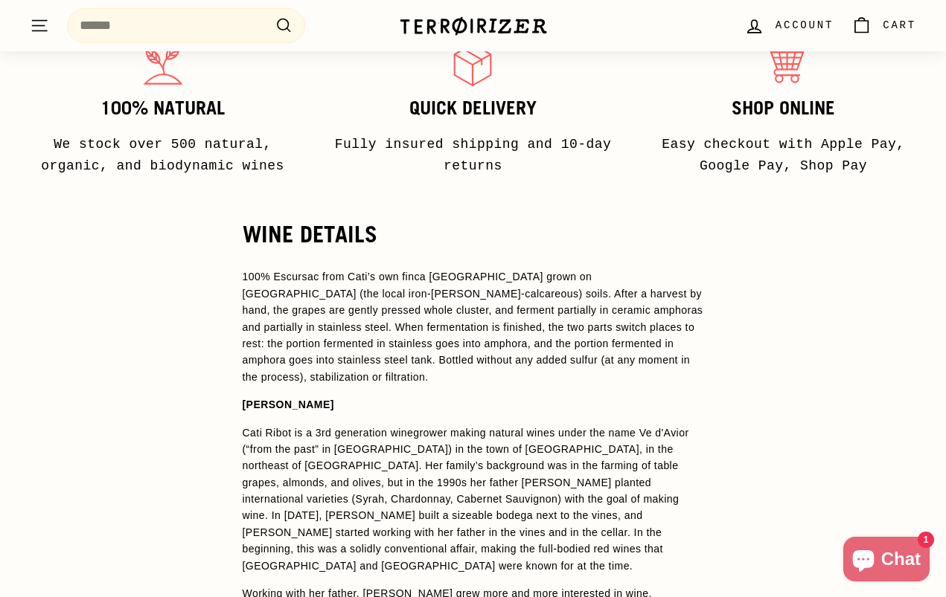
click at [643, 269] on p "100% Escursac from Cati’s own finca Son Llebre vineyard grown on Cal Vermell (t…" at bounding box center [473, 327] width 461 height 117
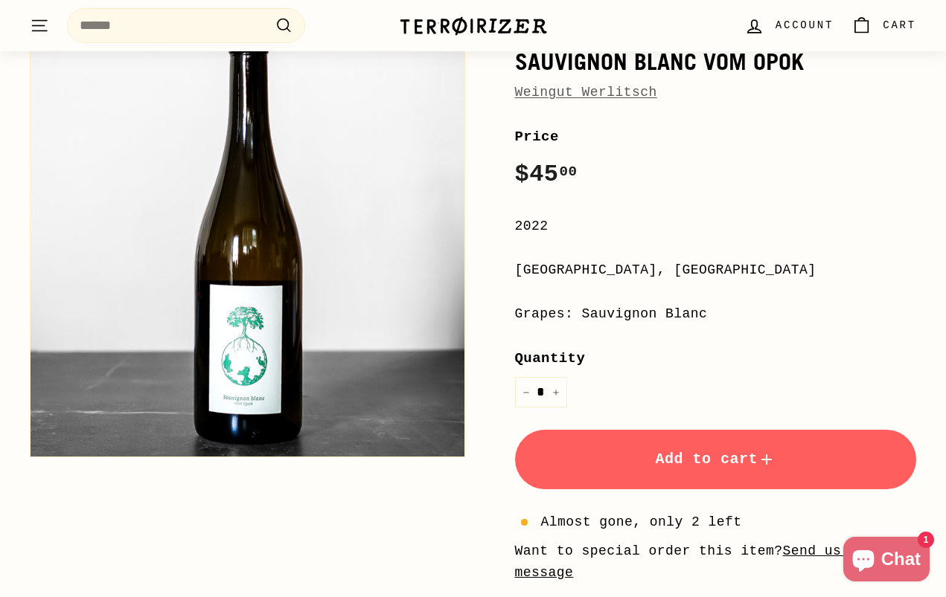
scroll to position [144, 0]
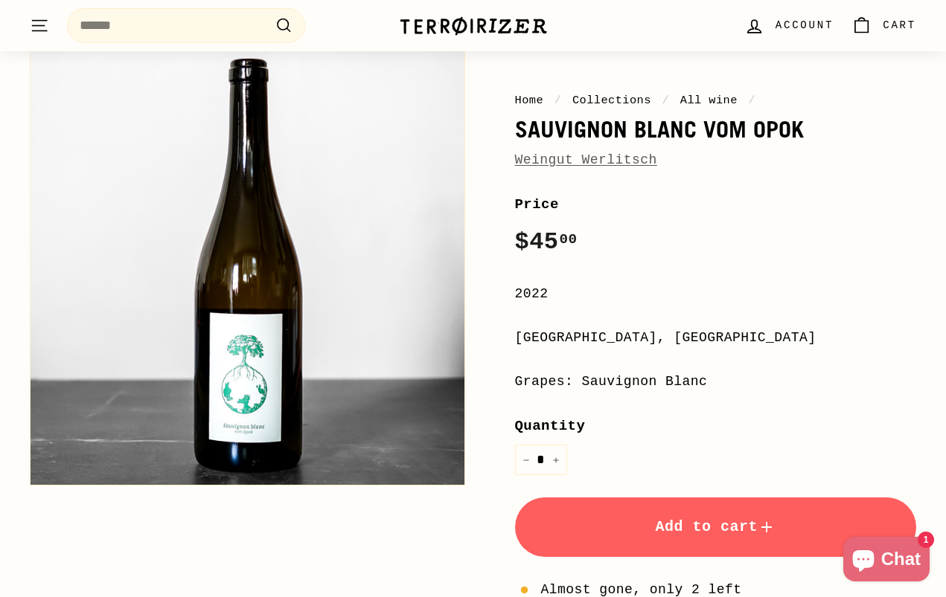
click at [731, 162] on div "Weingut Werlitsch" at bounding box center [716, 161] width 402 height 22
copy div "Weingut Werlitsch"
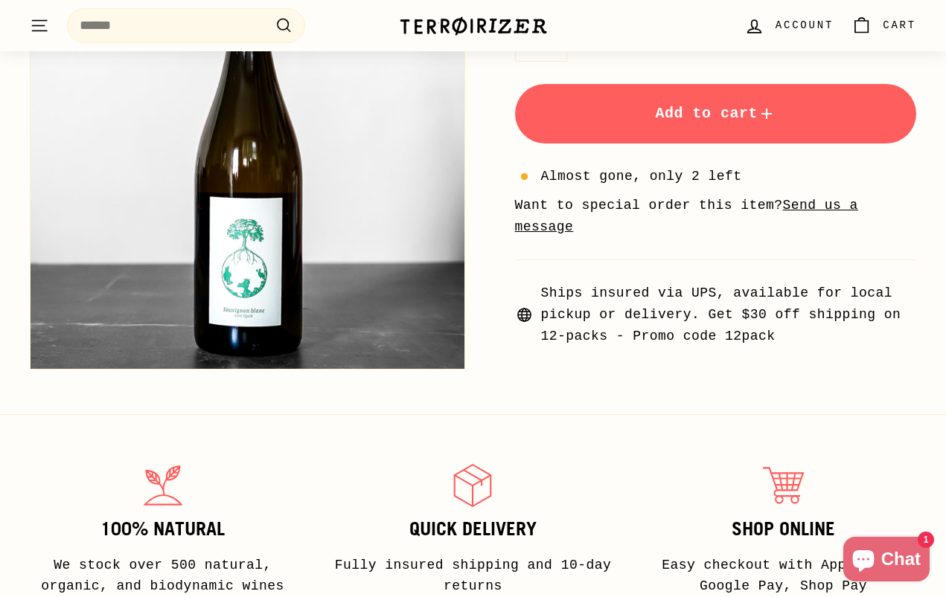
scroll to position [473, 0]
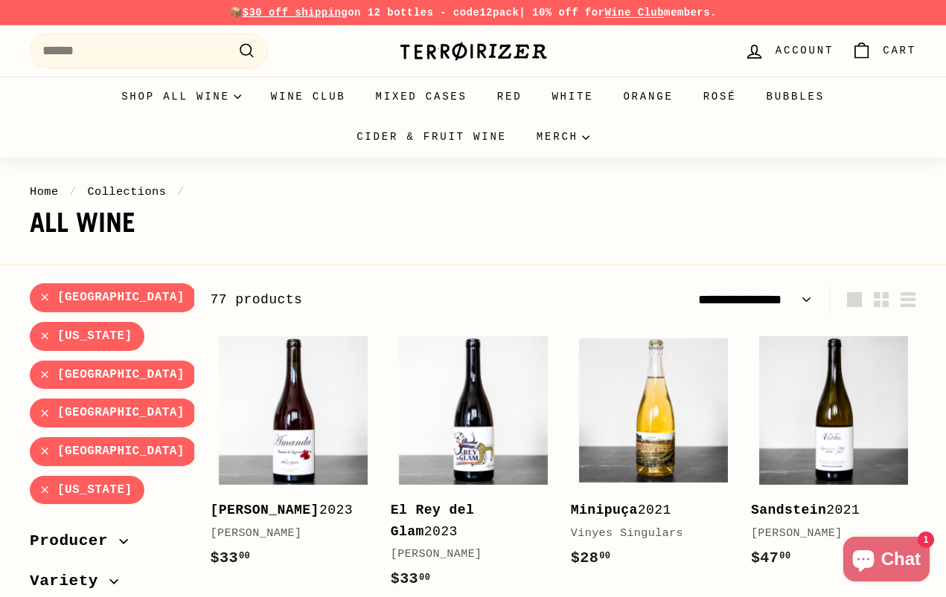
select select "**********"
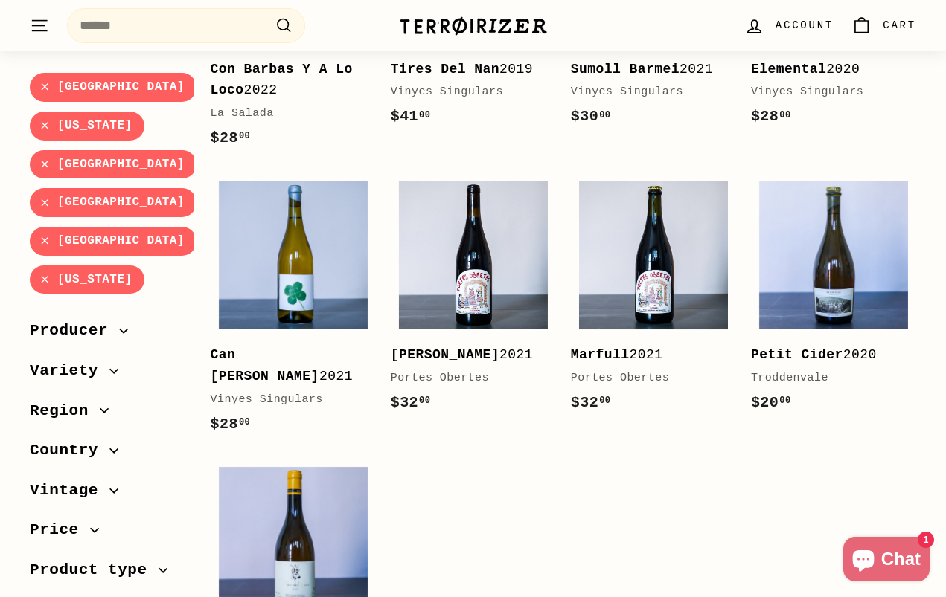
scroll to position [2510, 0]
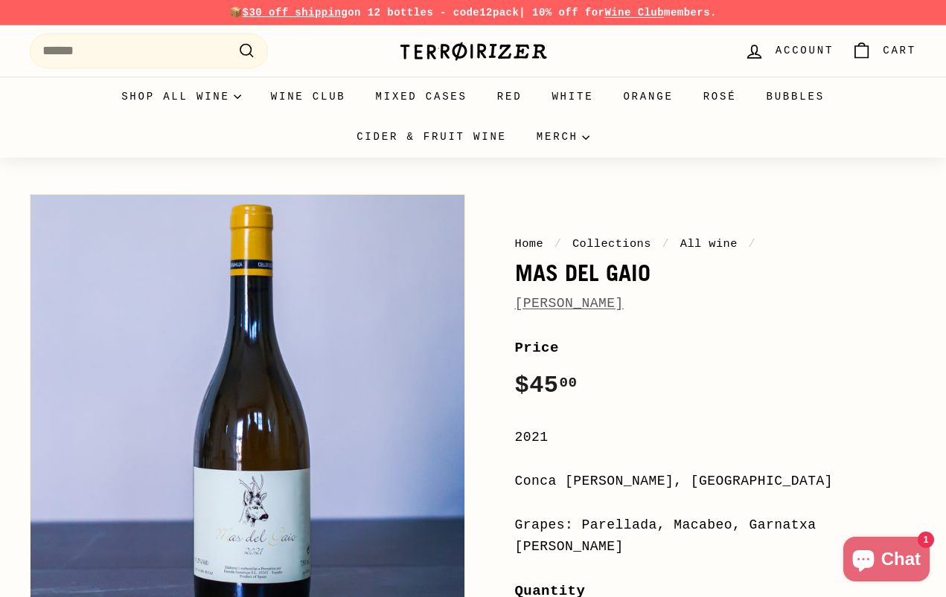
click at [668, 306] on div "[PERSON_NAME]" at bounding box center [716, 304] width 402 height 22
copy div "[PERSON_NAME]"
click at [670, 306] on div "[PERSON_NAME]" at bounding box center [716, 304] width 402 height 22
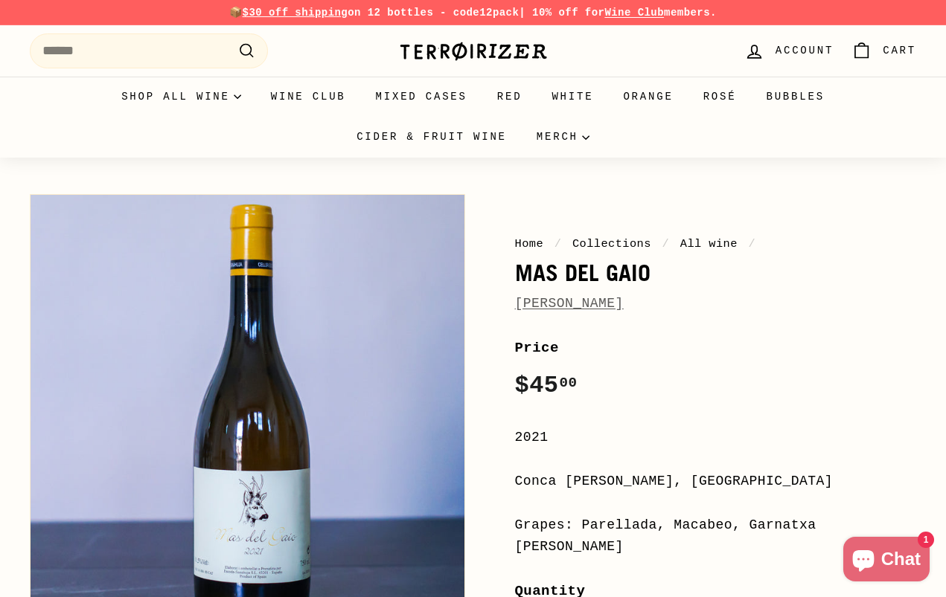
click at [670, 306] on div "[PERSON_NAME]" at bounding box center [716, 304] width 402 height 22
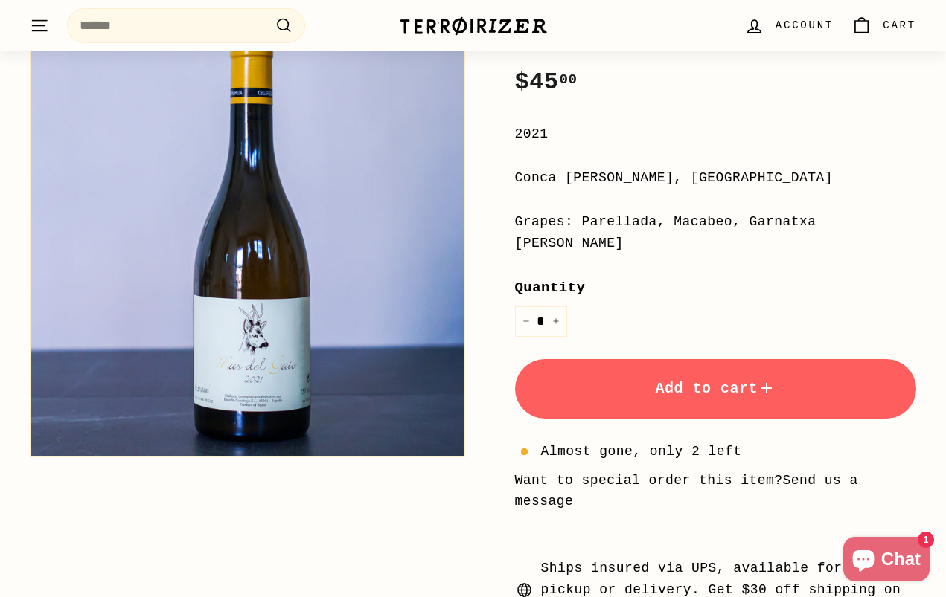
scroll to position [75, 0]
